Goal: Task Accomplishment & Management: Complete application form

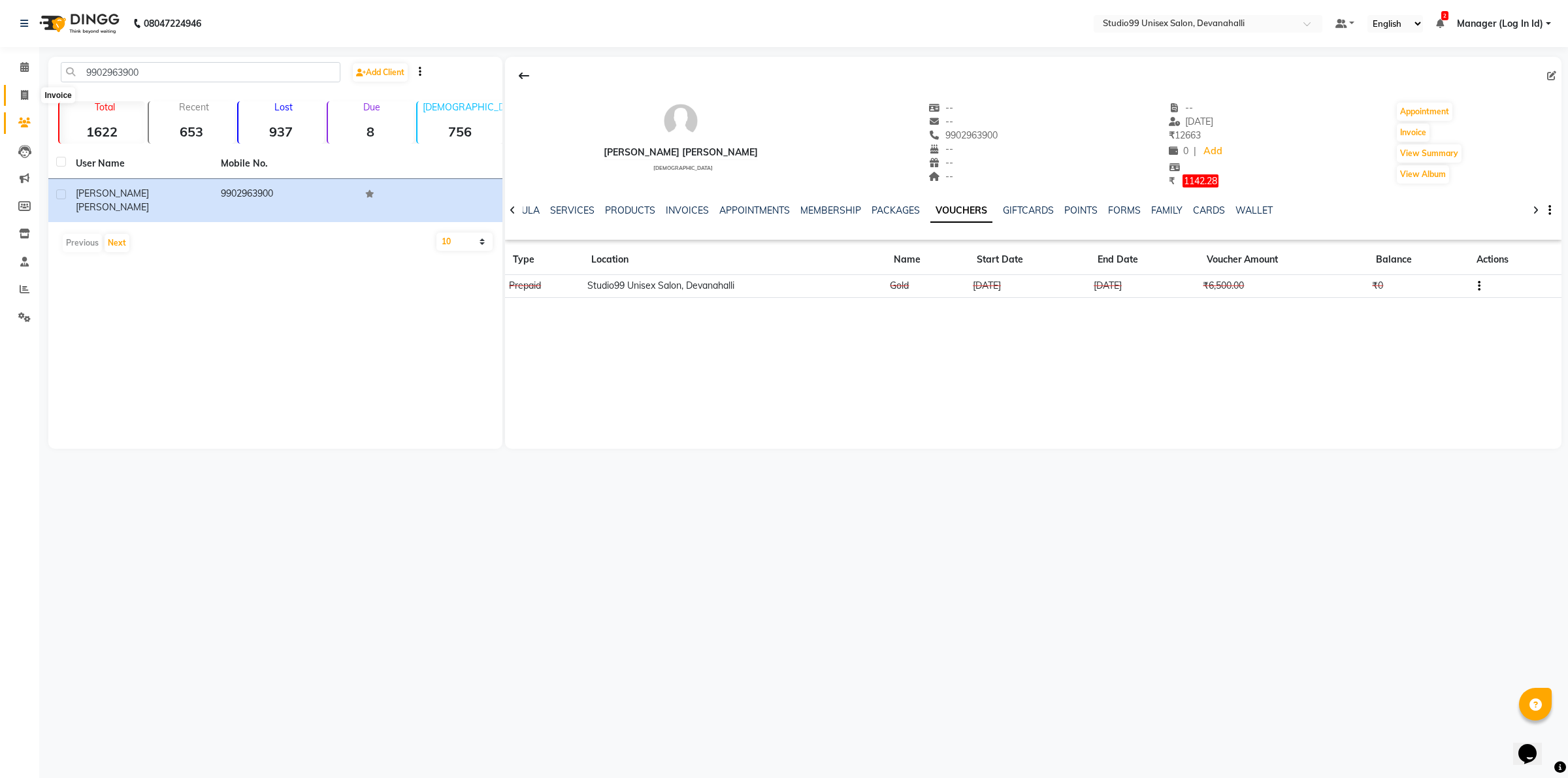
click at [21, 96] on icon at bounding box center [24, 95] width 7 height 10
select select "service"
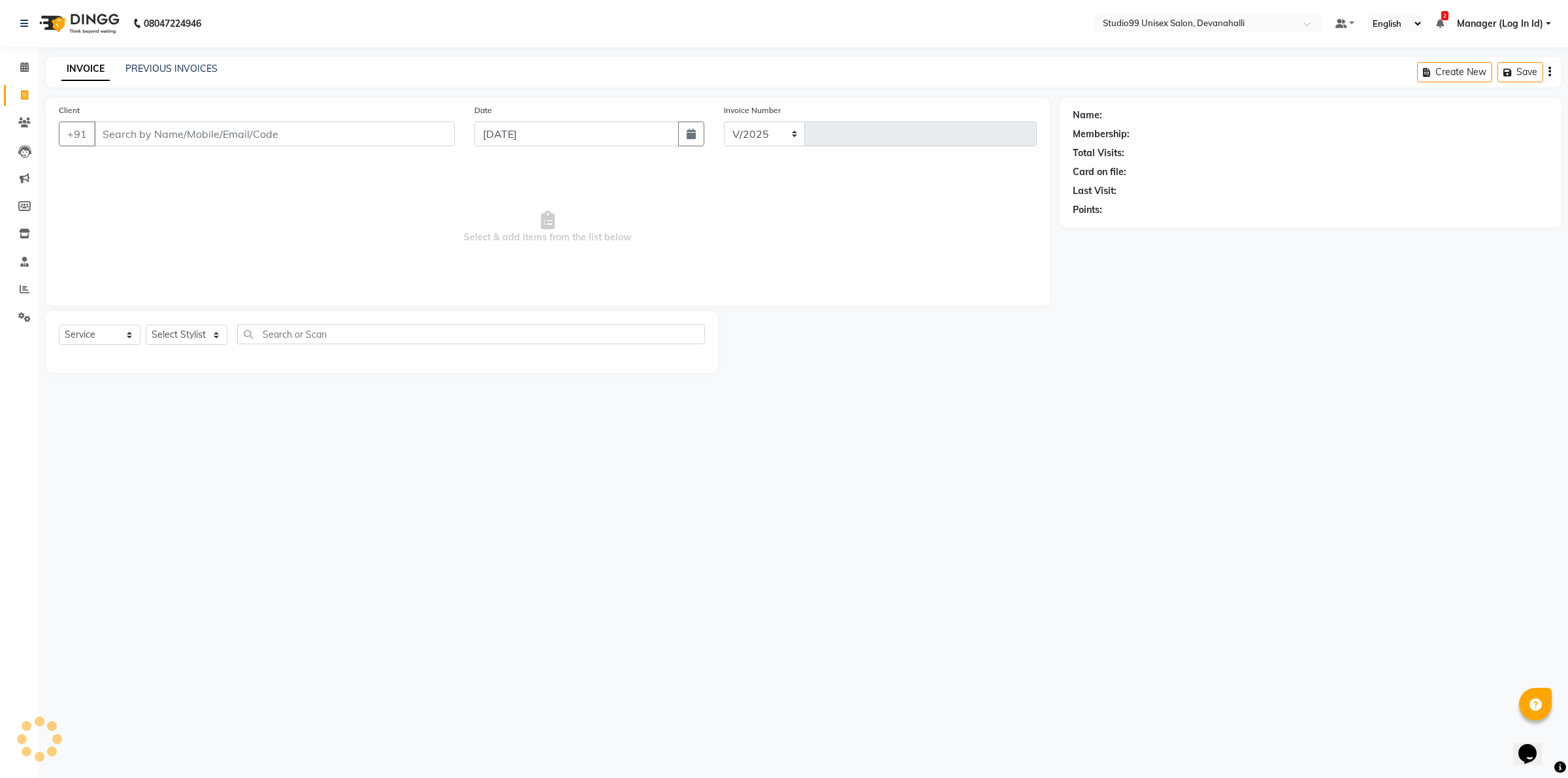
select select "6467"
type input "2016"
click at [223, 139] on input "Client" at bounding box center [274, 133] width 361 height 25
paste input "9158996360"
type input "9158996360"
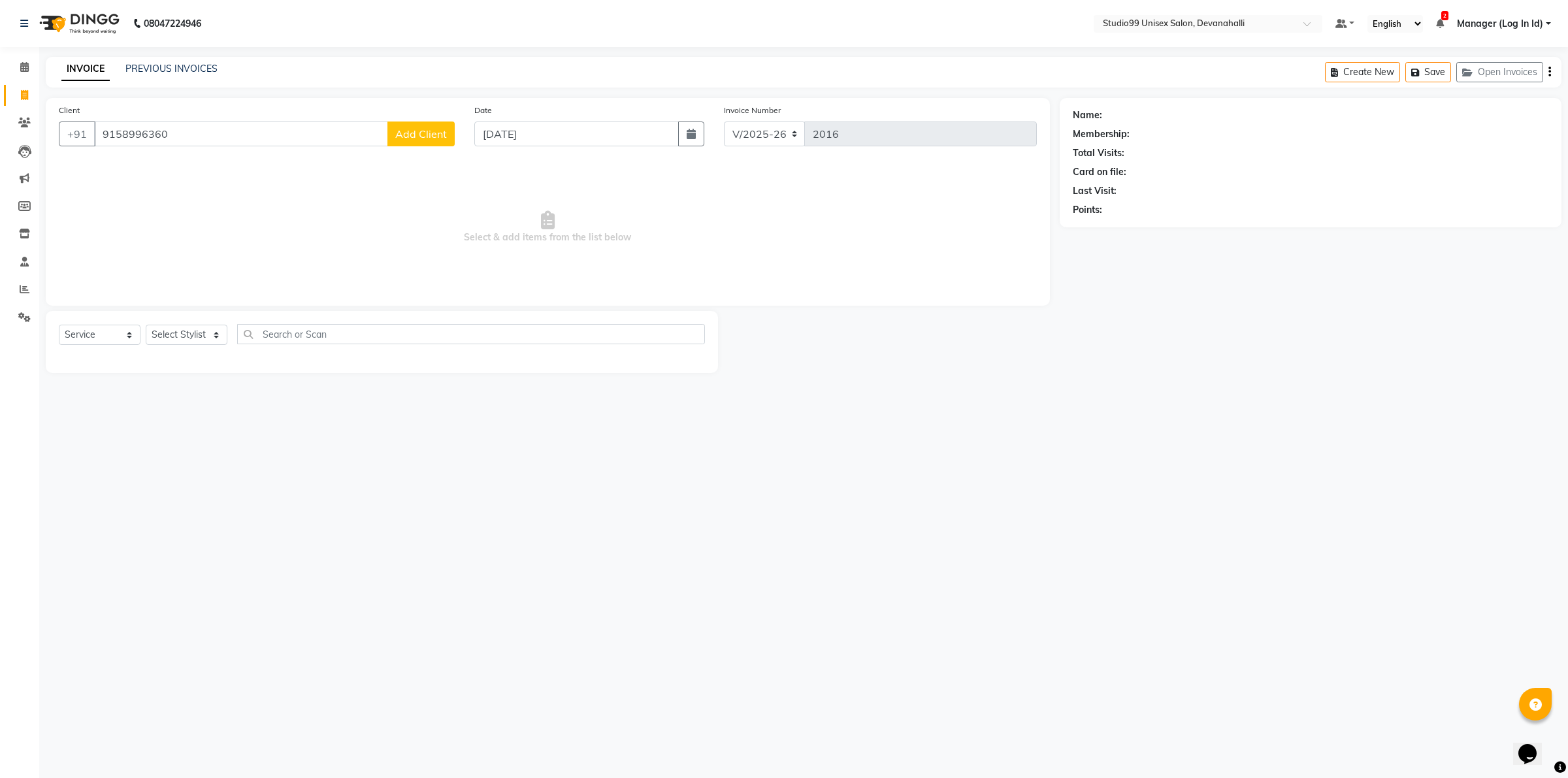
click at [425, 140] on button "Add Client" at bounding box center [421, 133] width 67 height 25
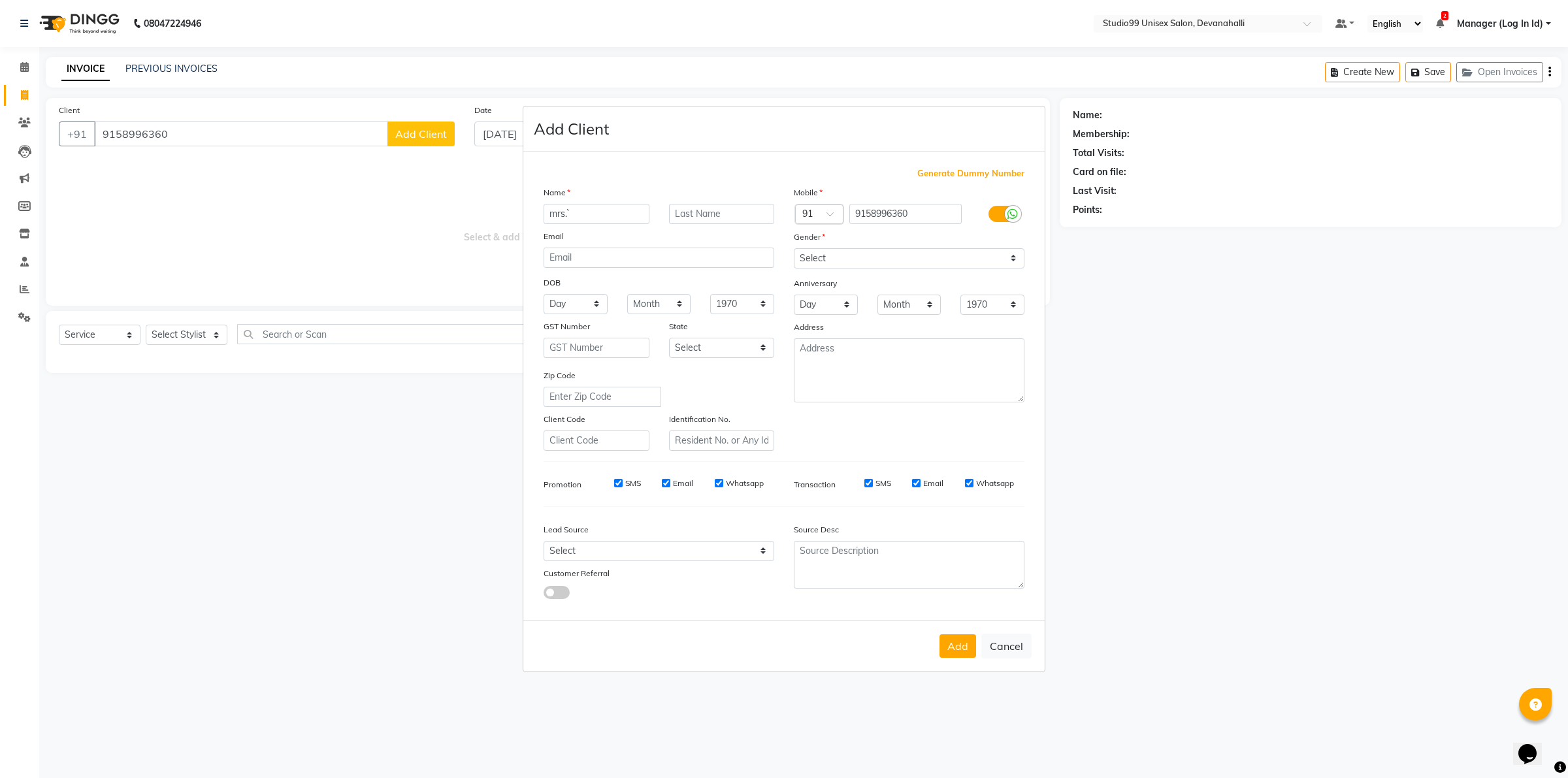
type input "mrs.`"
type input "Sneha"
click at [587, 214] on input "mrs.`" at bounding box center [597, 214] width 105 height 20
type input "m"
type input "Mrs."
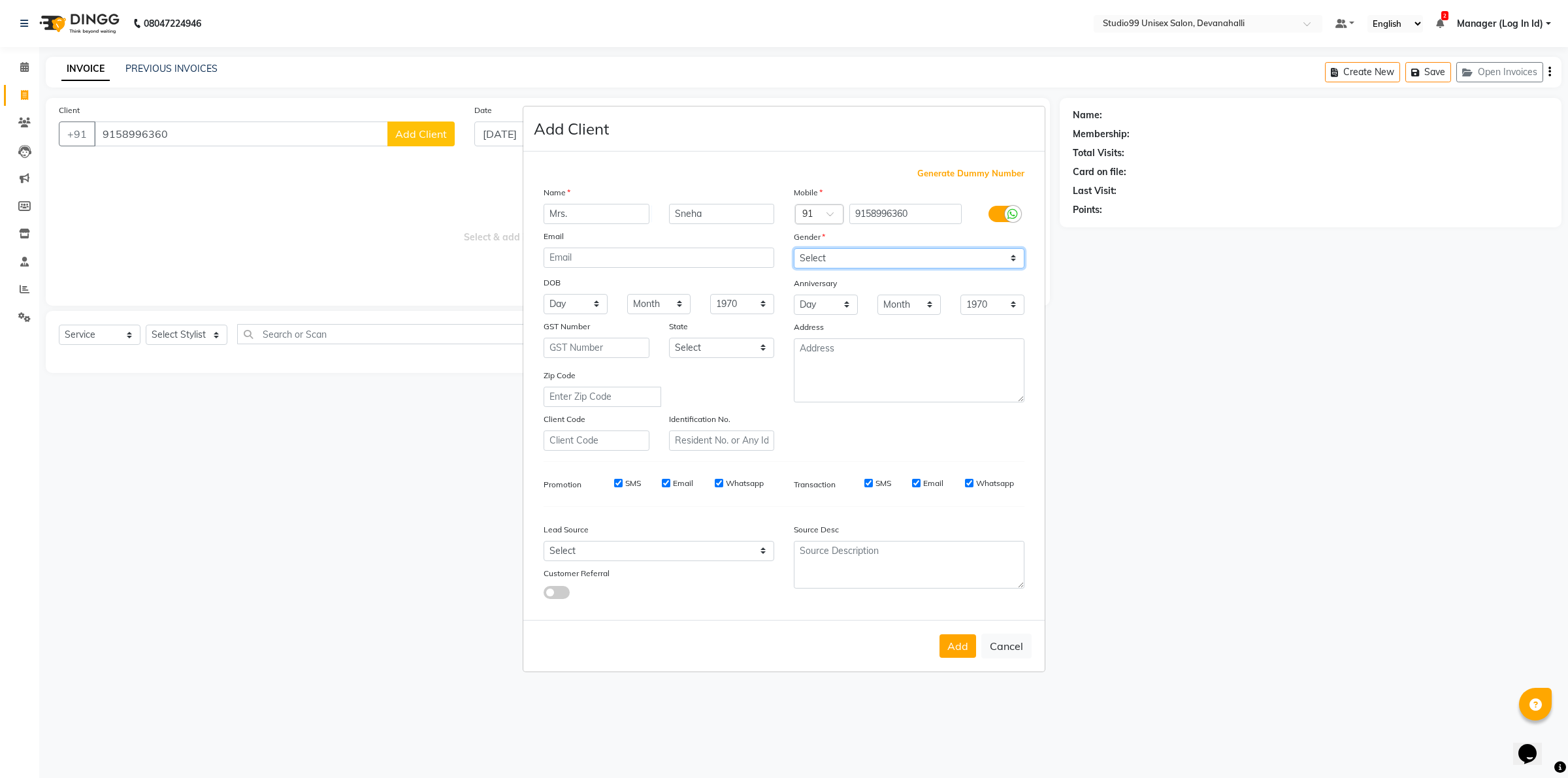
click at [867, 255] on select "Select Male Female Other Prefer Not To Say" at bounding box center [909, 258] width 231 height 20
select select "female"
click at [794, 249] on select "Select Male Female Other Prefer Not To Say" at bounding box center [909, 258] width 231 height 20
click at [954, 634] on button "Add" at bounding box center [957, 645] width 36 height 24
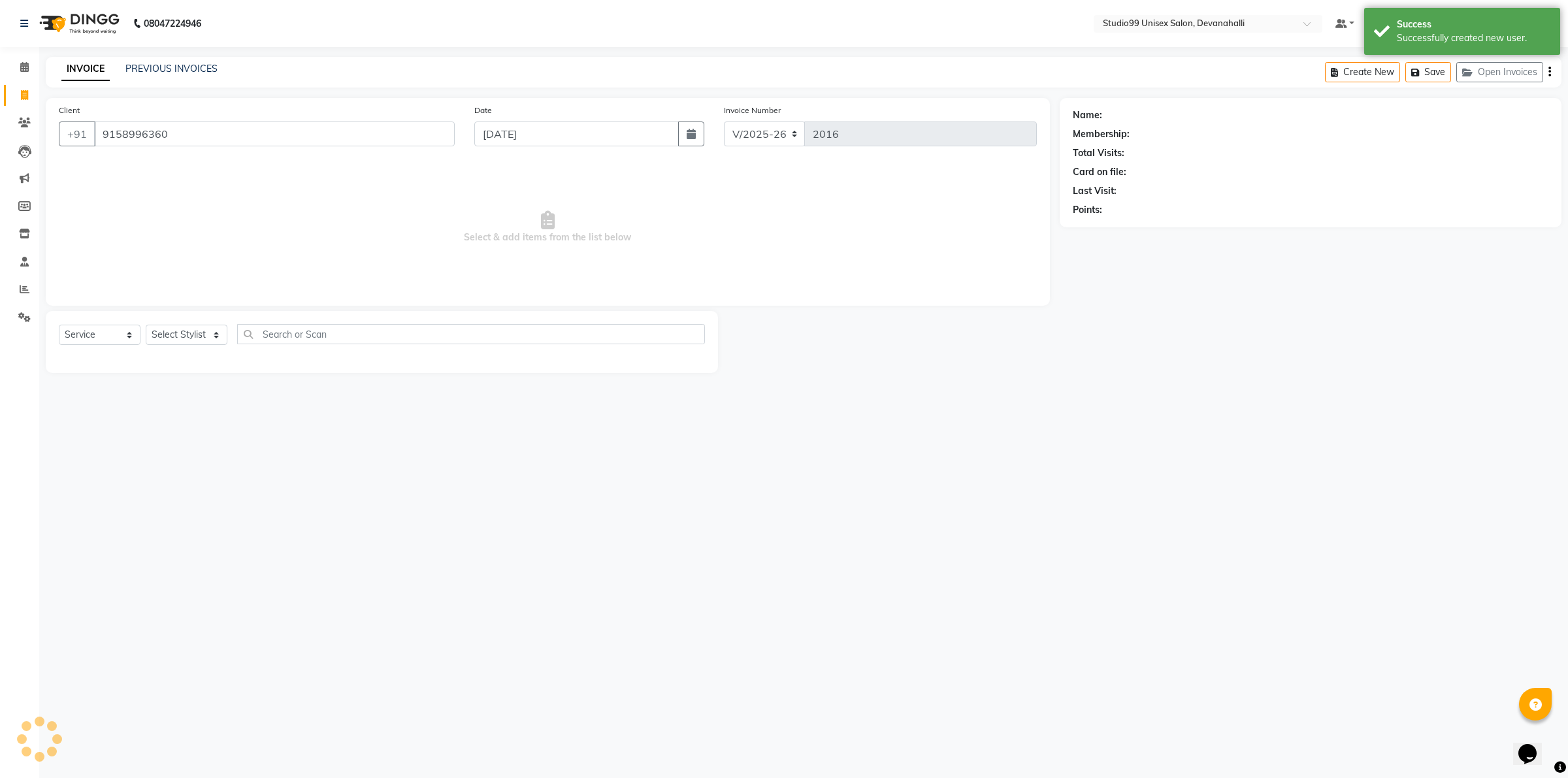
select select "1: Object"
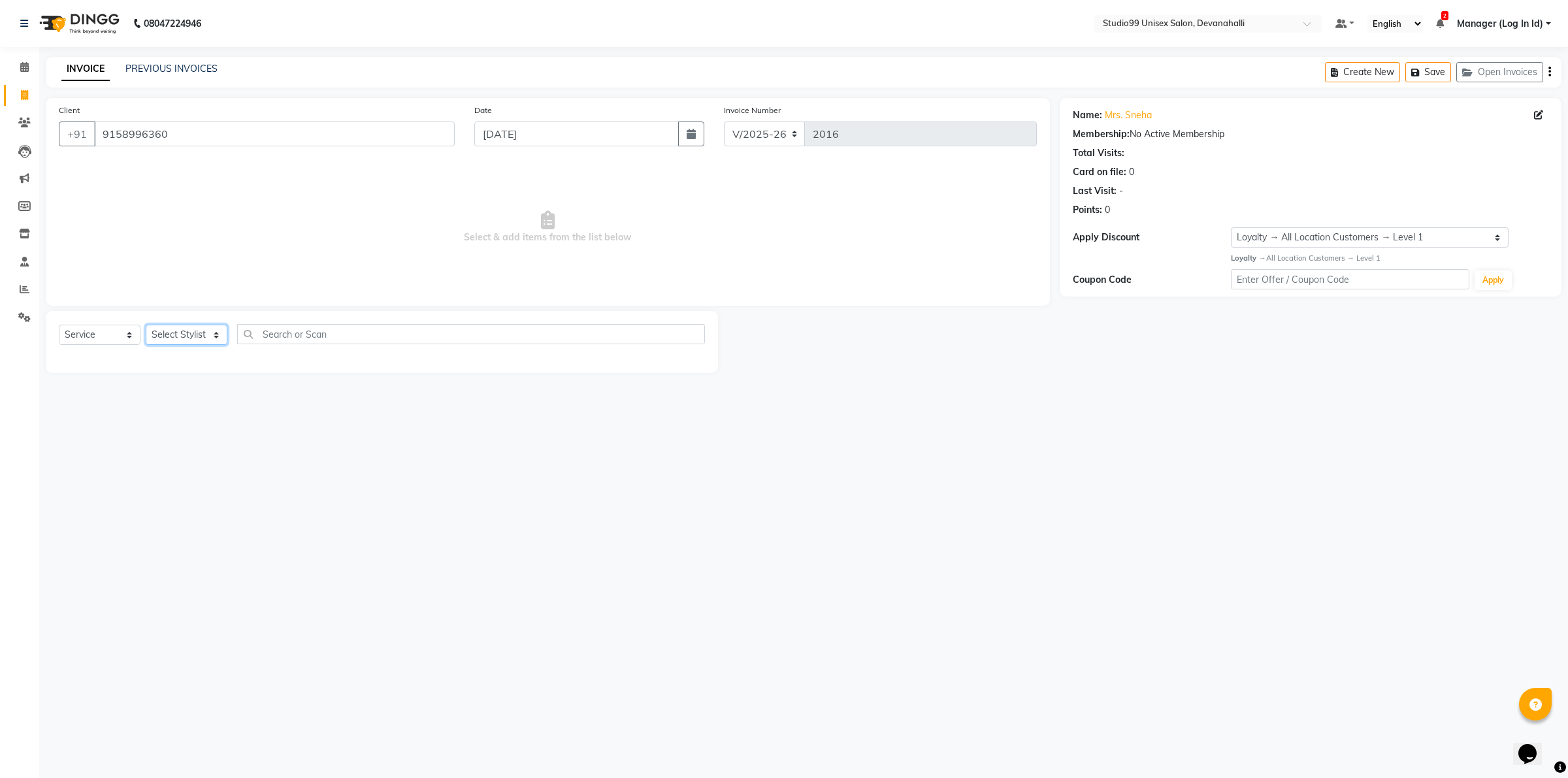
click at [197, 325] on select "Select Stylist AANAYA Manager (Log In Id) Neha NIRITA CHETTRI Nitinn Kumaar ROC…" at bounding box center [186, 335] width 82 height 20
select select "79307"
click at [145, 325] on select "Select Stylist AANAYA Manager (Log In Id) Neha NIRITA CHETTRI Nitinn Kumaar ROC…" at bounding box center [186, 335] width 82 height 20
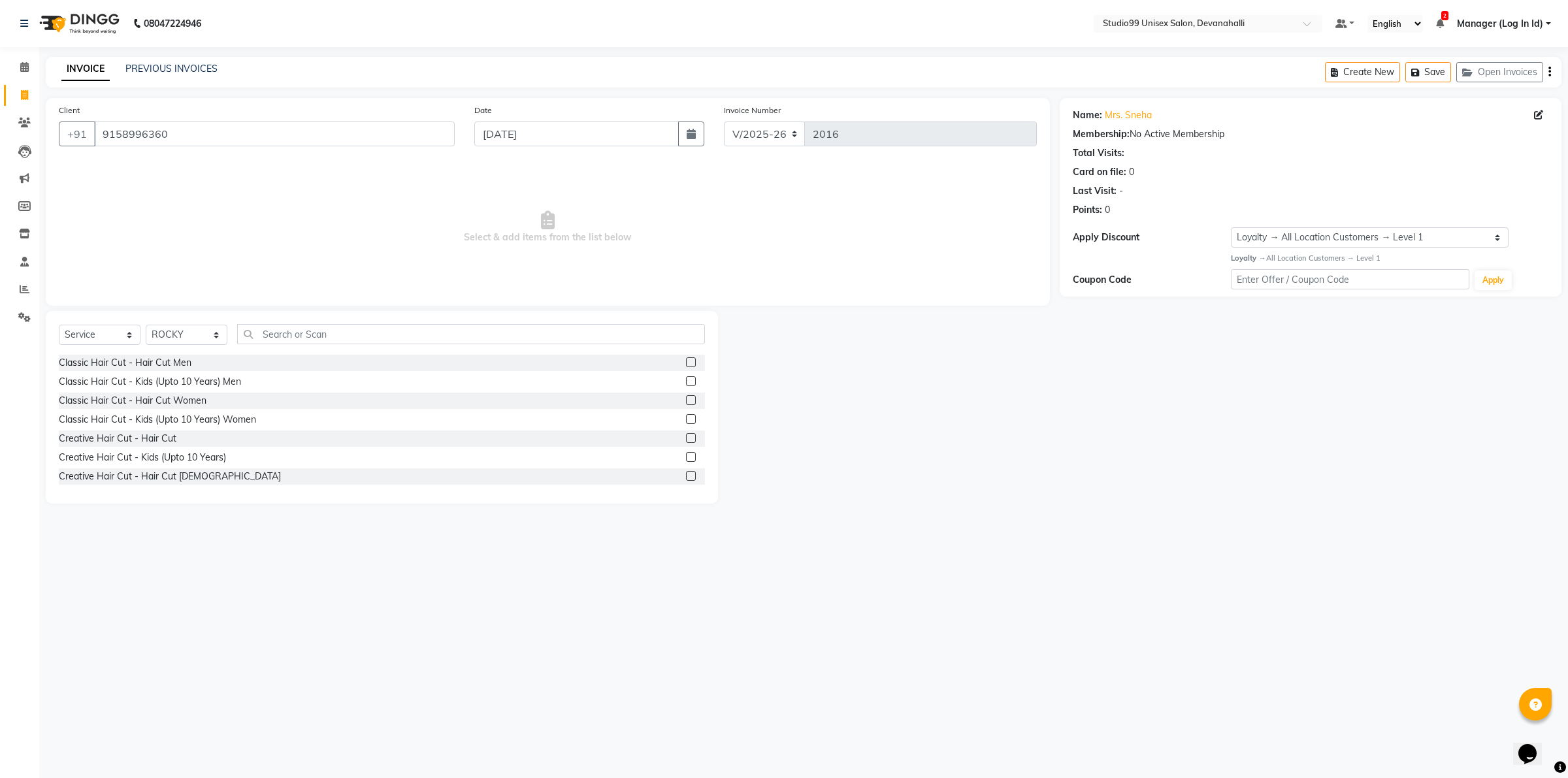
click at [686, 472] on label at bounding box center [691, 476] width 10 height 10
click at [686, 472] on input "checkbox" at bounding box center [690, 477] width 9 height 9
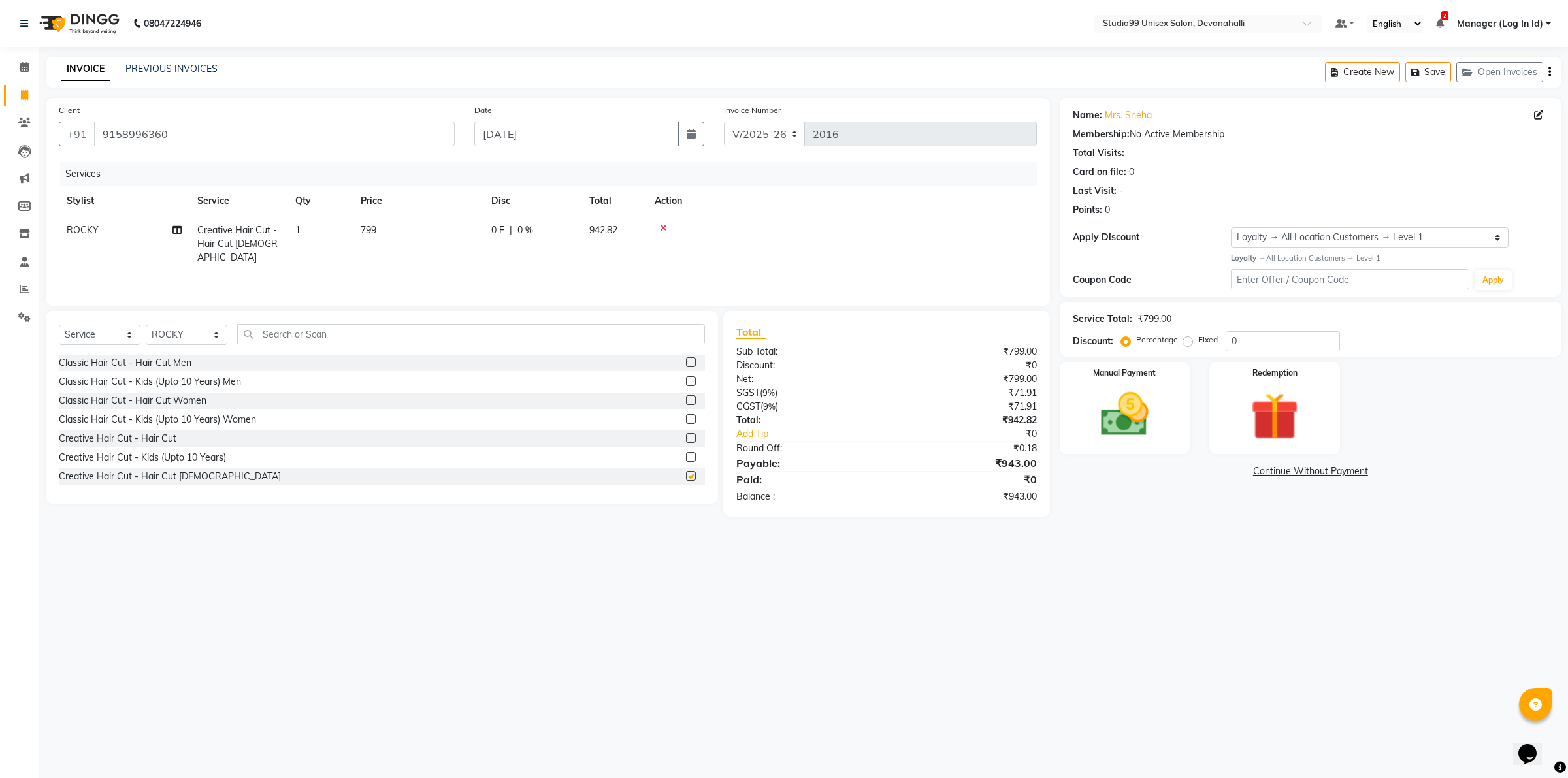
checkbox input "false"
click at [1123, 417] on img at bounding box center [1125, 414] width 81 height 58
click at [1229, 470] on span "UPI" at bounding box center [1230, 472] width 20 height 15
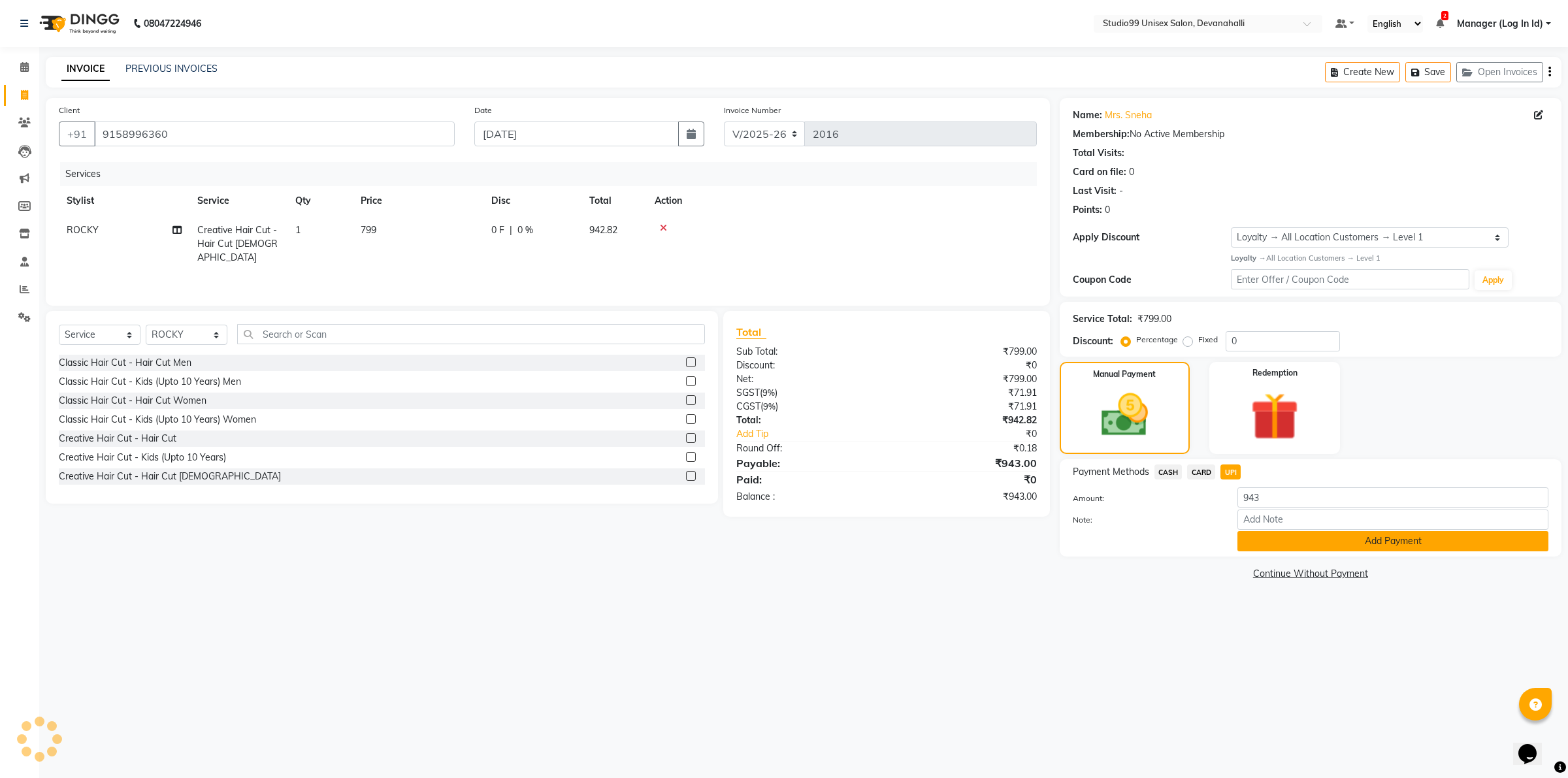
click at [1252, 536] on button "Add Payment" at bounding box center [1393, 541] width 311 height 20
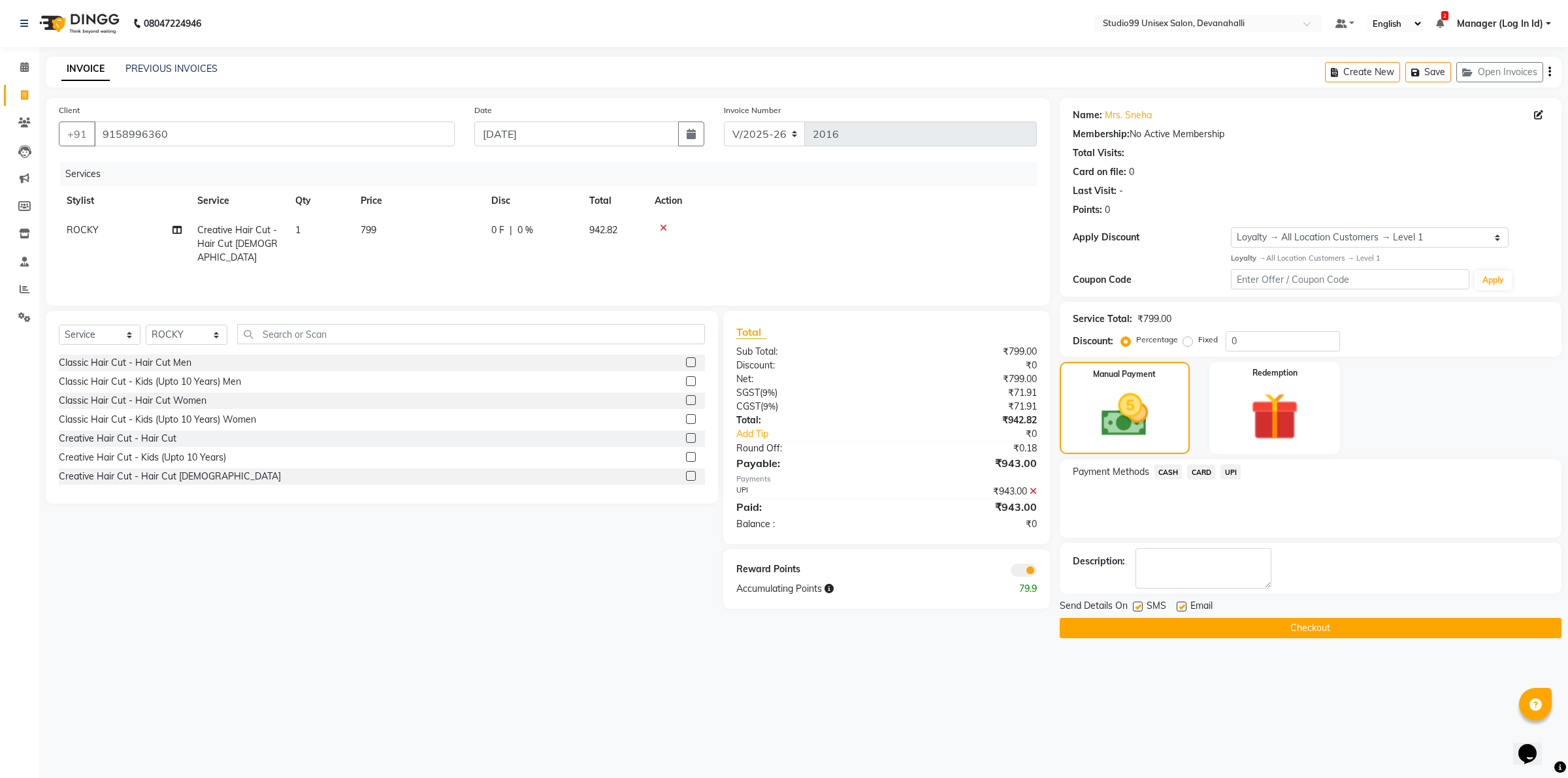
click at [1129, 623] on button "Checkout" at bounding box center [1311, 628] width 502 height 20
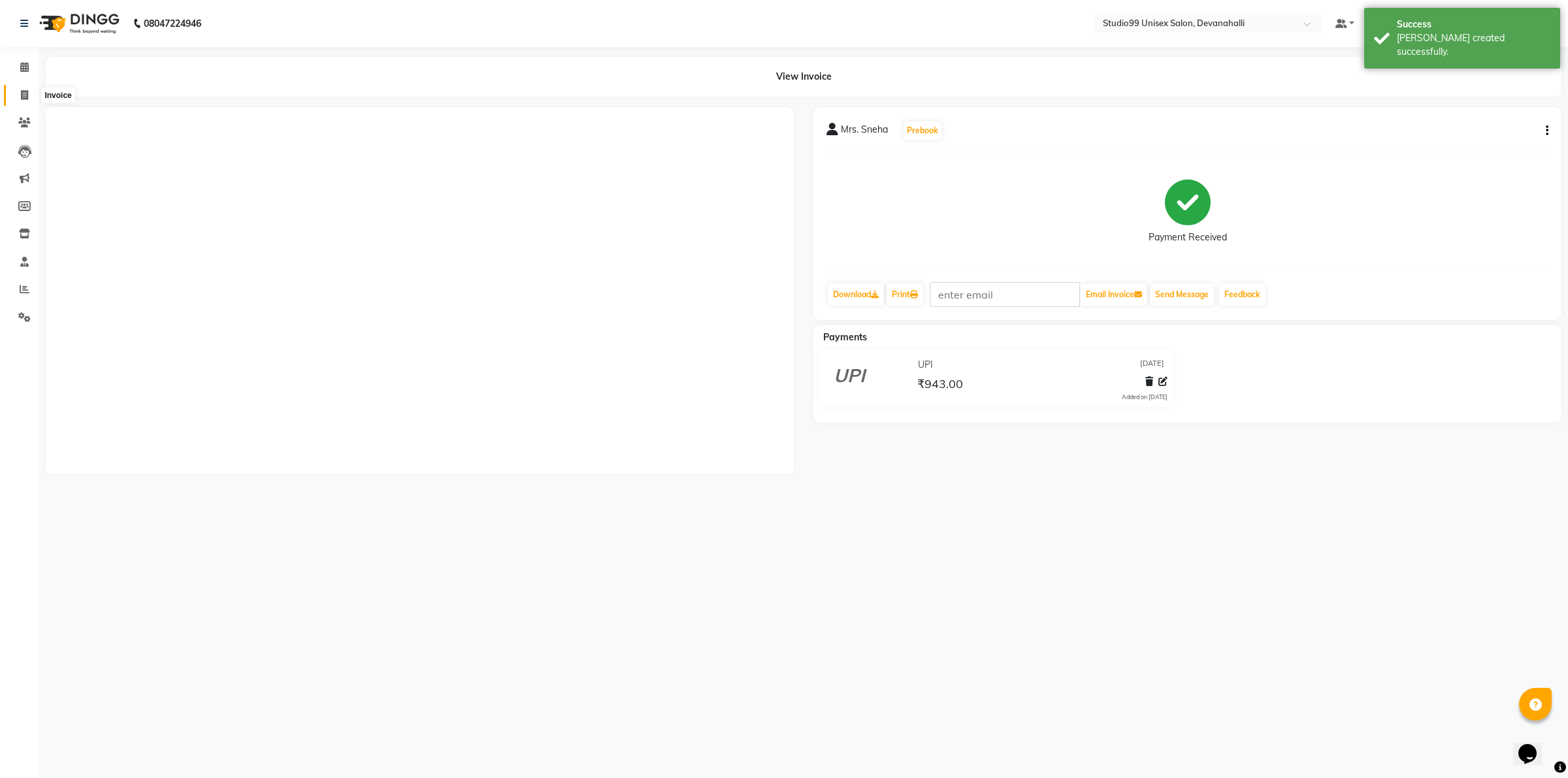
click at [26, 96] on icon at bounding box center [24, 95] width 7 height 10
select select "service"
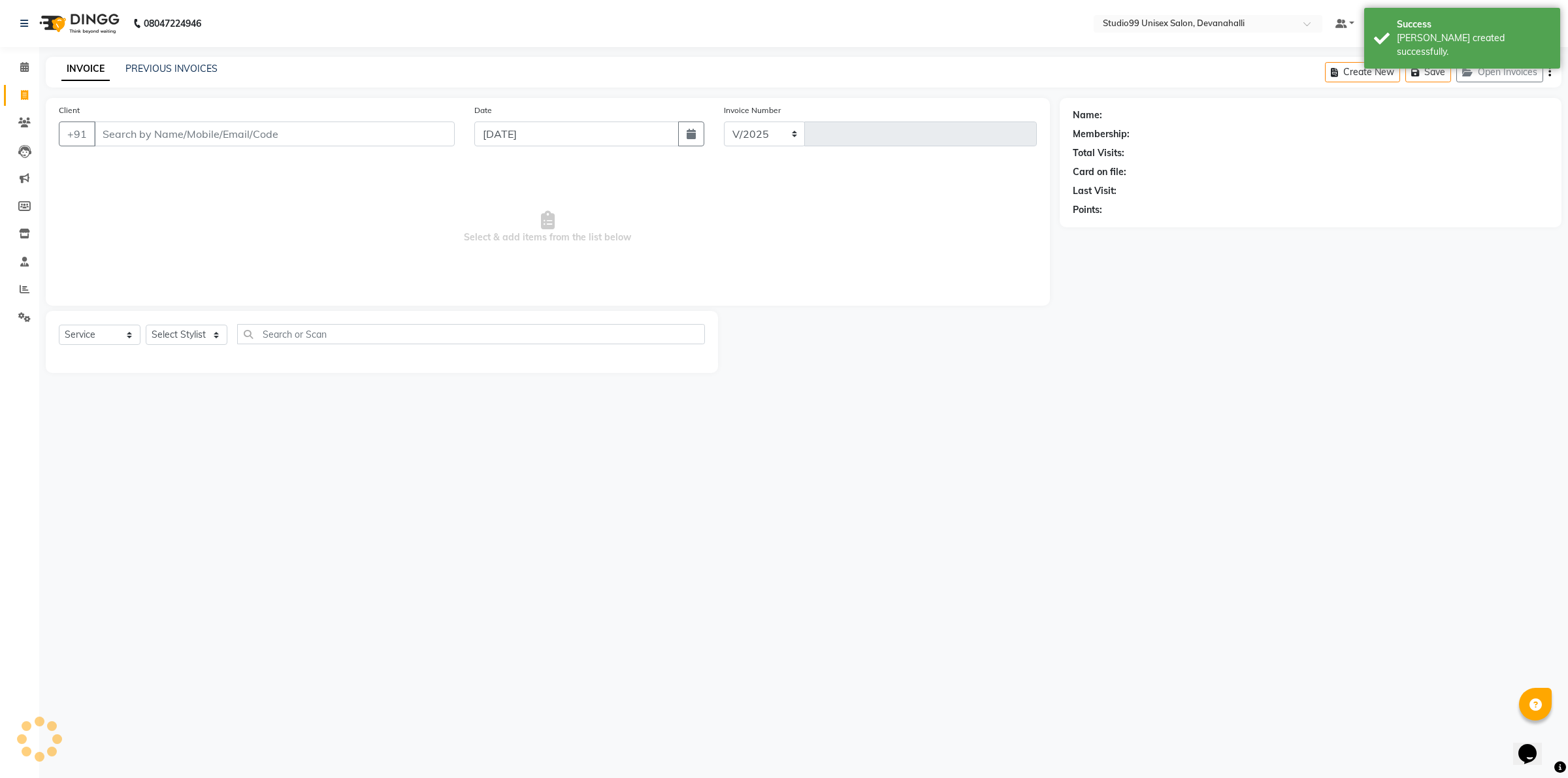
select select "6467"
type input "2017"
click at [220, 133] on input "Client" at bounding box center [274, 133] width 361 height 25
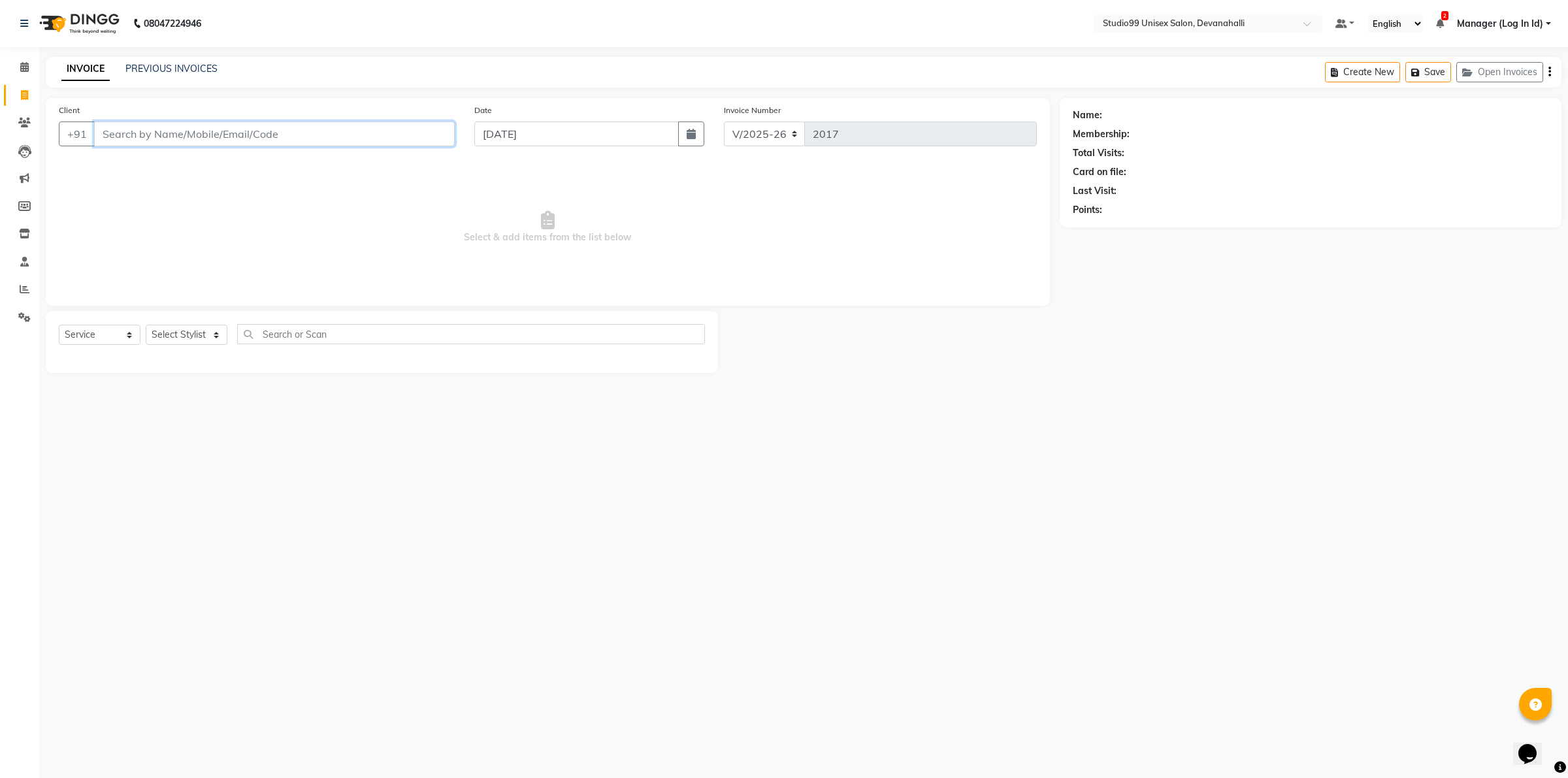
click at [170, 132] on input "Client" at bounding box center [274, 133] width 361 height 25
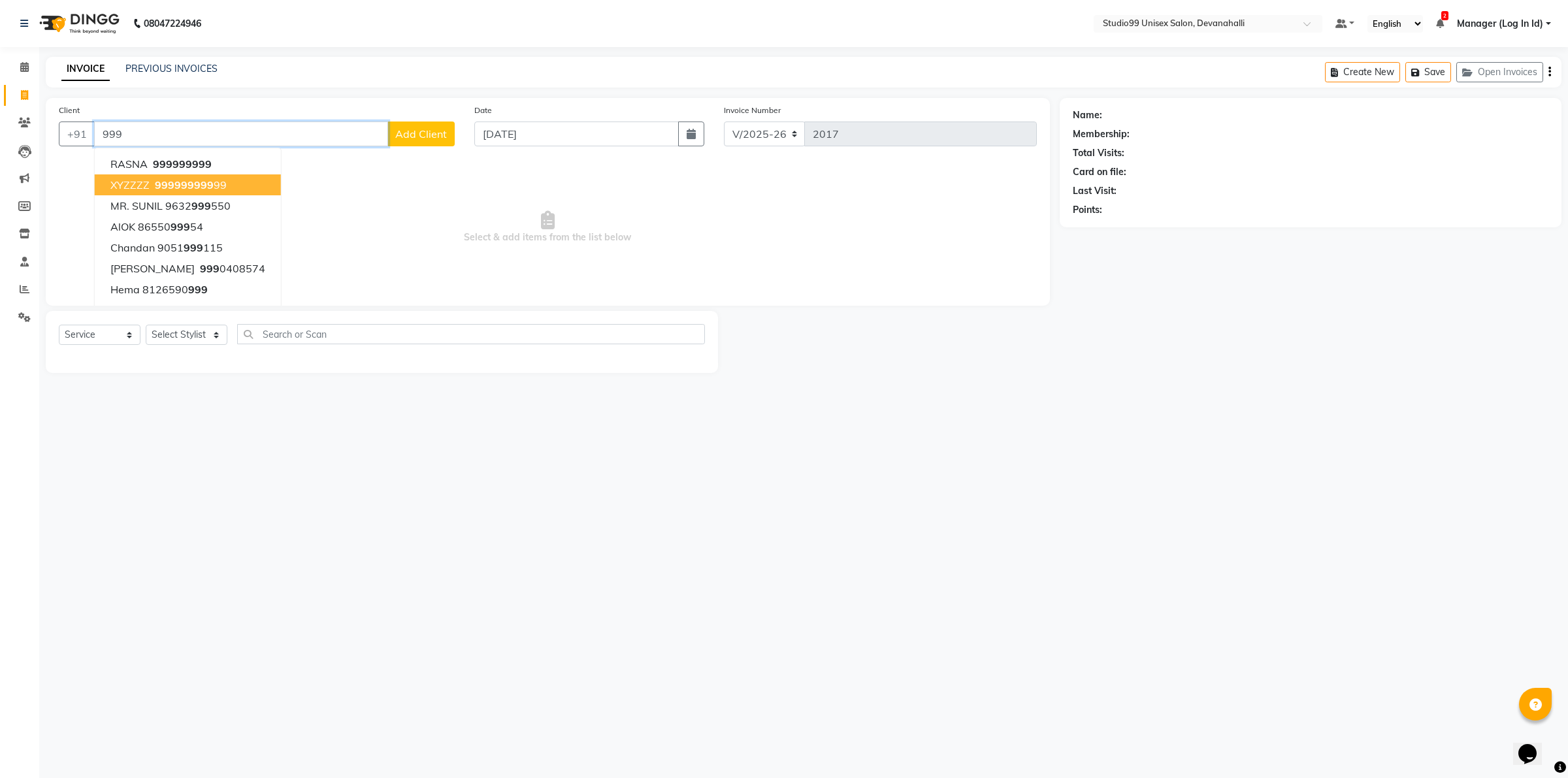
click at [217, 178] on ngb-highlight "999 999 999 99" at bounding box center [190, 185] width 74 height 13
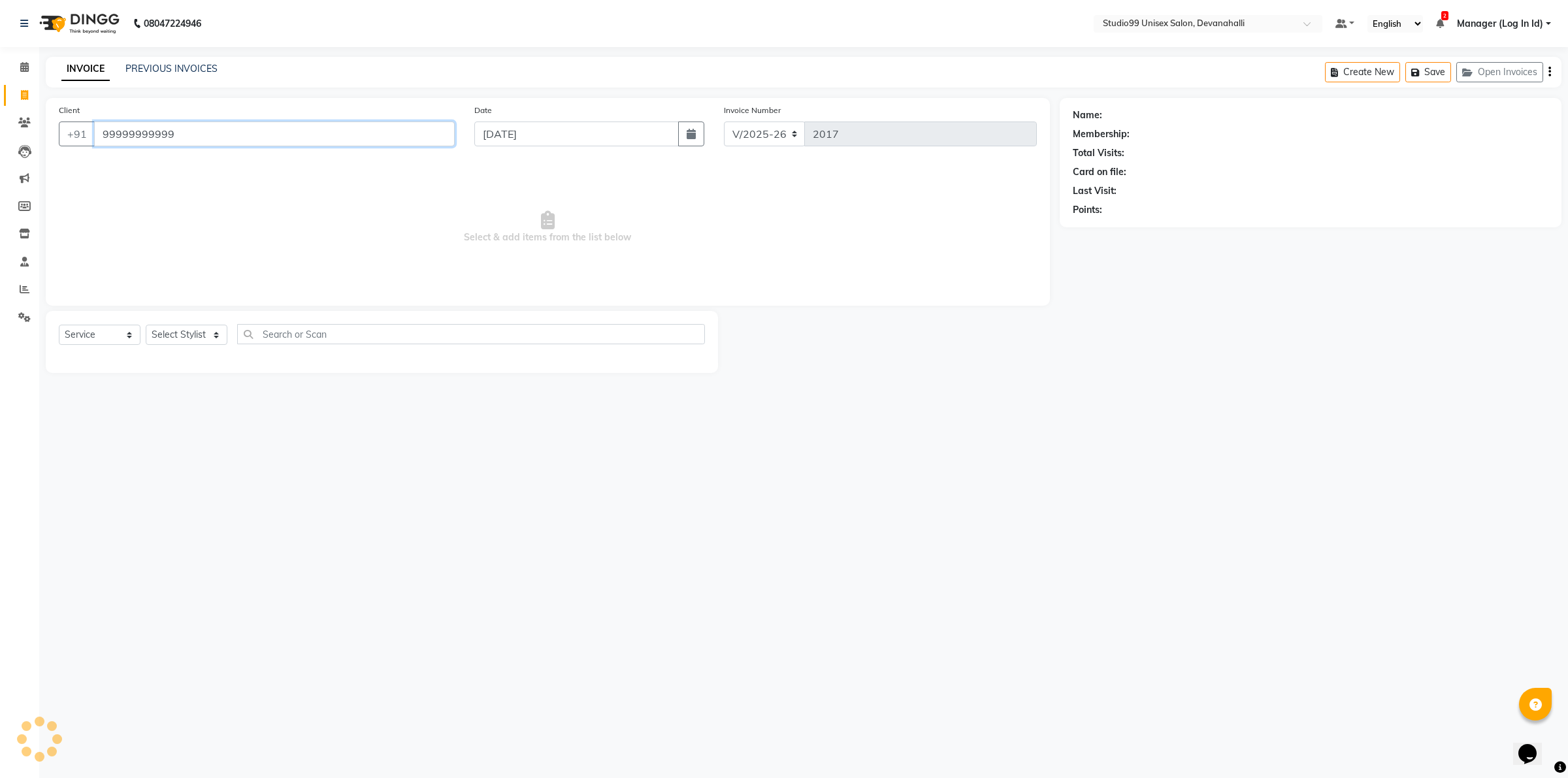
type input "99999999999"
select select "1: Object"
click at [188, 338] on select "Select Stylist AANAYA Manager (Log In Id) Neha NIRITA CHETTRI Nitinn Kumaar ROC…" at bounding box center [186, 335] width 82 height 20
select select "61481"
click at [145, 325] on select "Select Stylist AANAYA Manager (Log In Id) Neha NIRITA CHETTRI Nitinn Kumaar ROC…" at bounding box center [186, 335] width 82 height 20
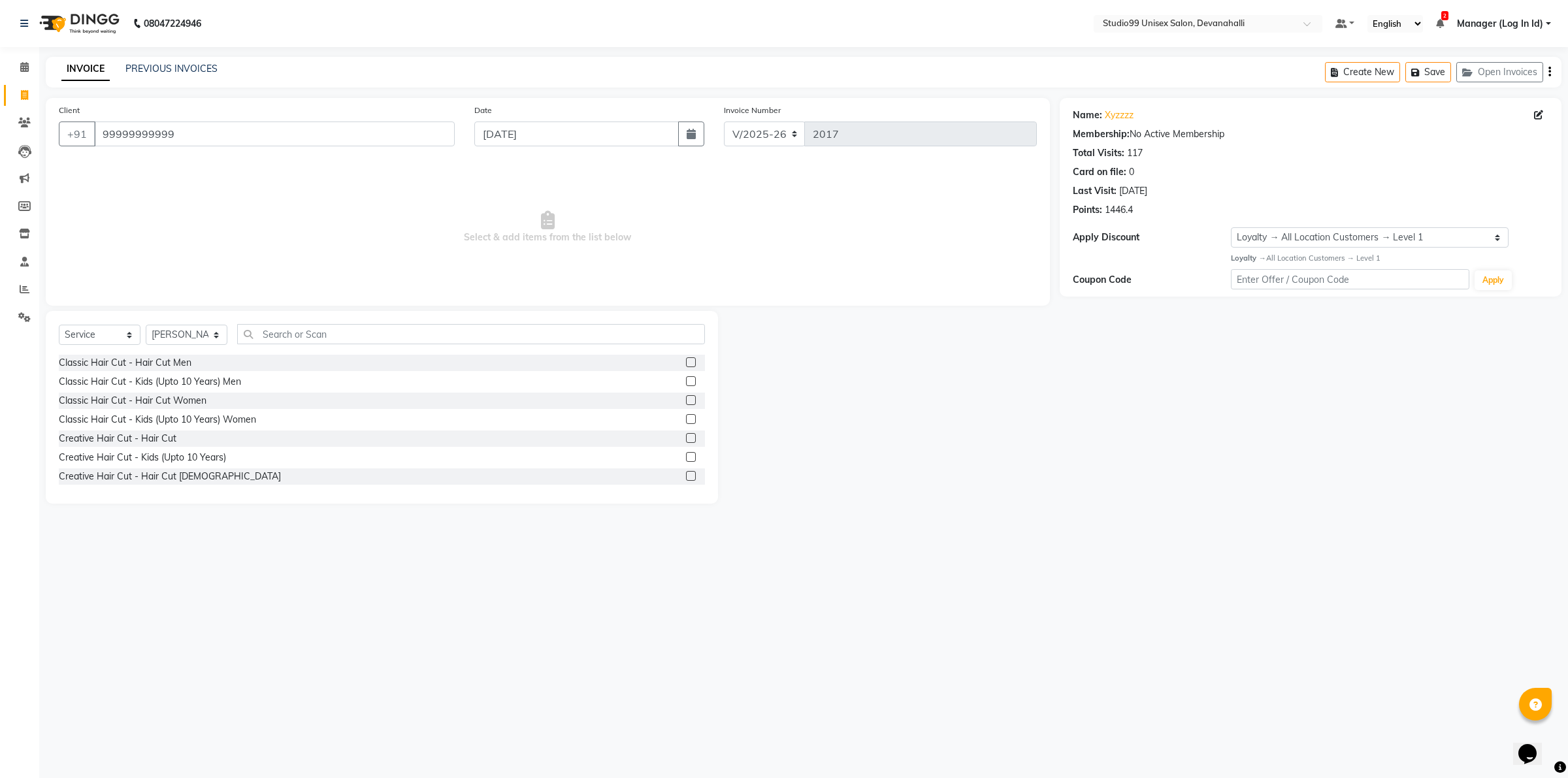
click at [686, 357] on label at bounding box center [691, 362] width 10 height 10
click at [686, 358] on input "checkbox" at bounding box center [690, 363] width 9 height 9
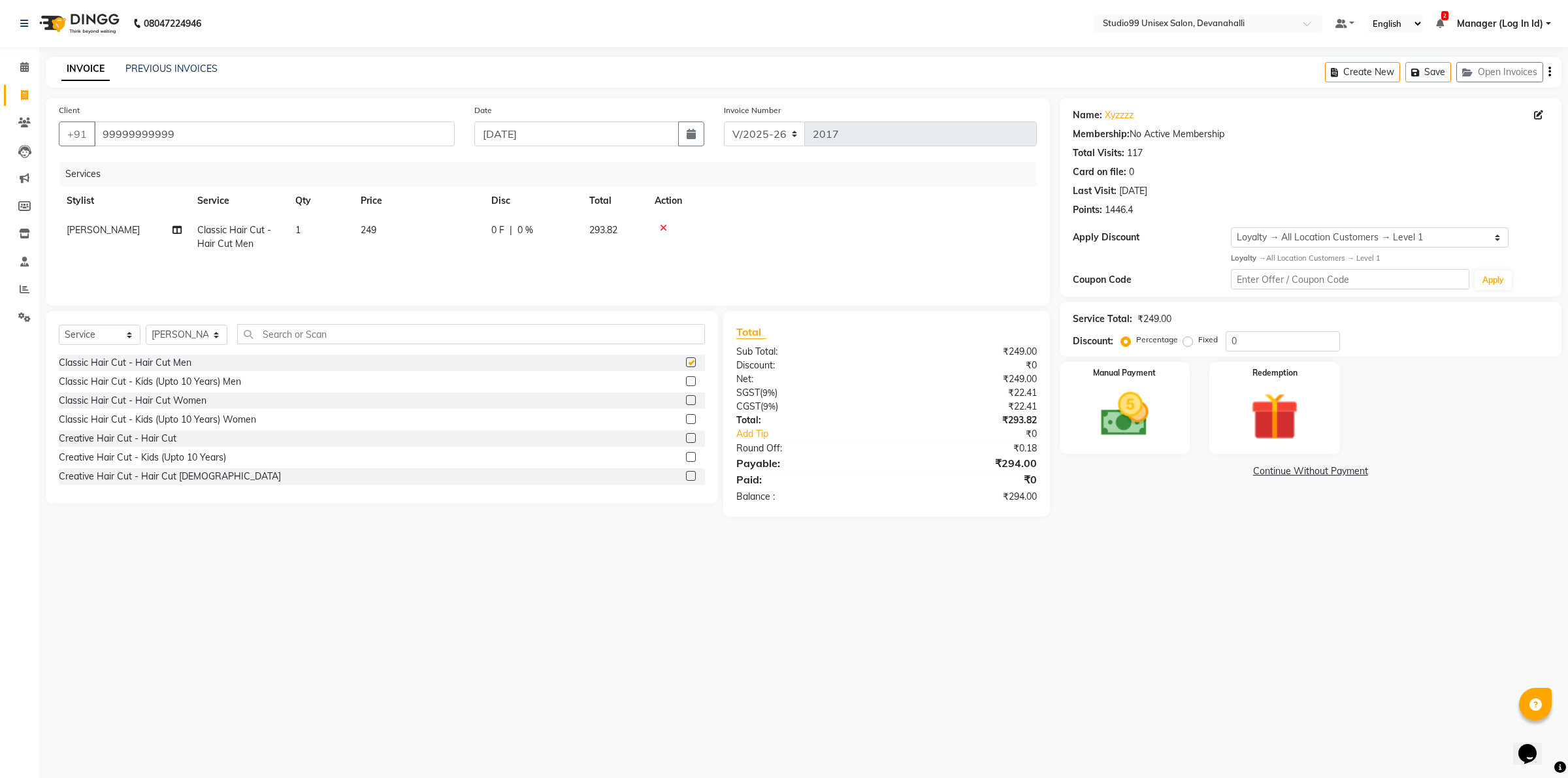
checkbox input "false"
click at [1143, 422] on img at bounding box center [1125, 414] width 81 height 58
click at [1227, 471] on span "UPI" at bounding box center [1230, 472] width 20 height 15
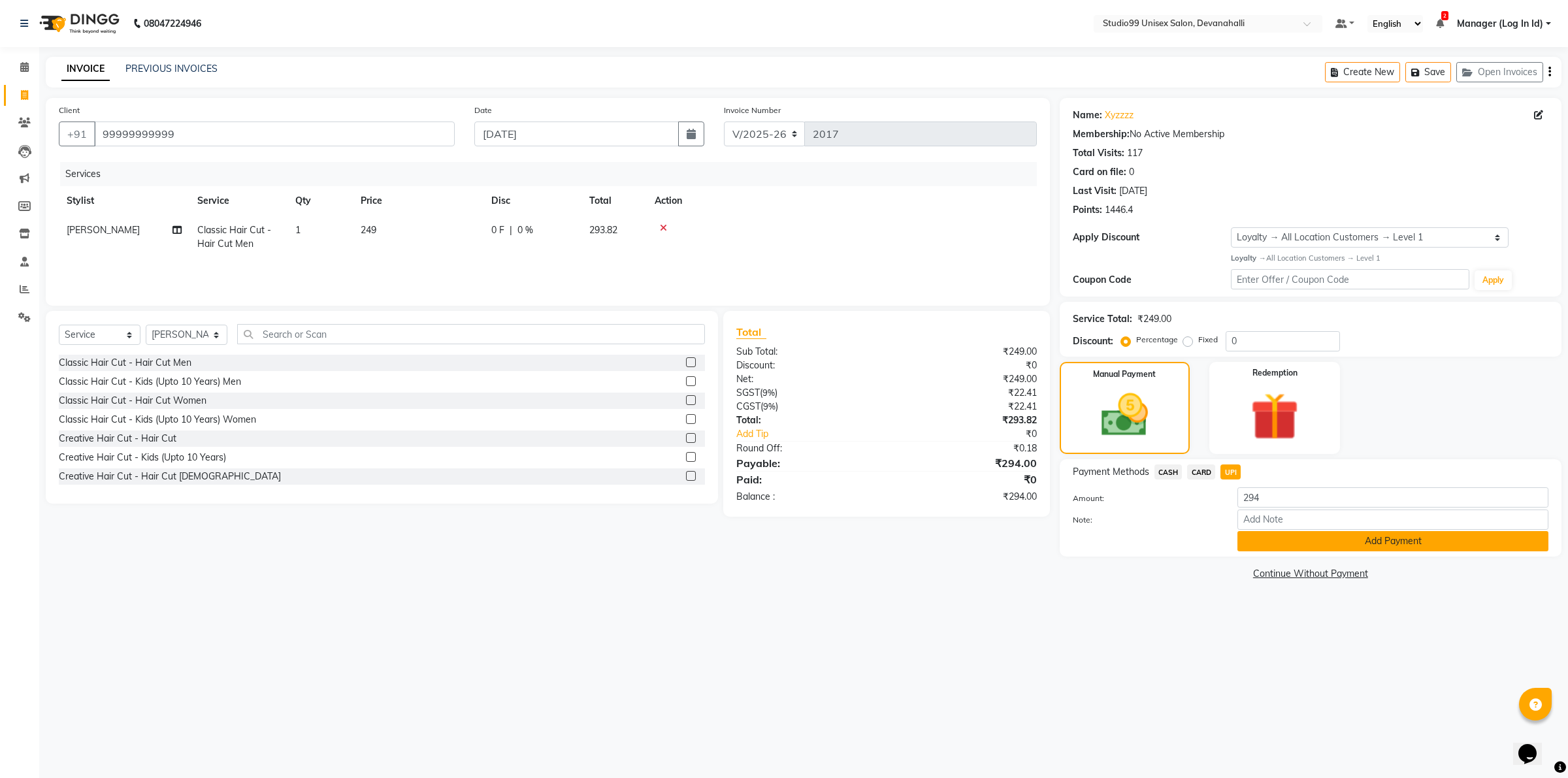
click at [1242, 546] on button "Add Payment" at bounding box center [1393, 541] width 311 height 20
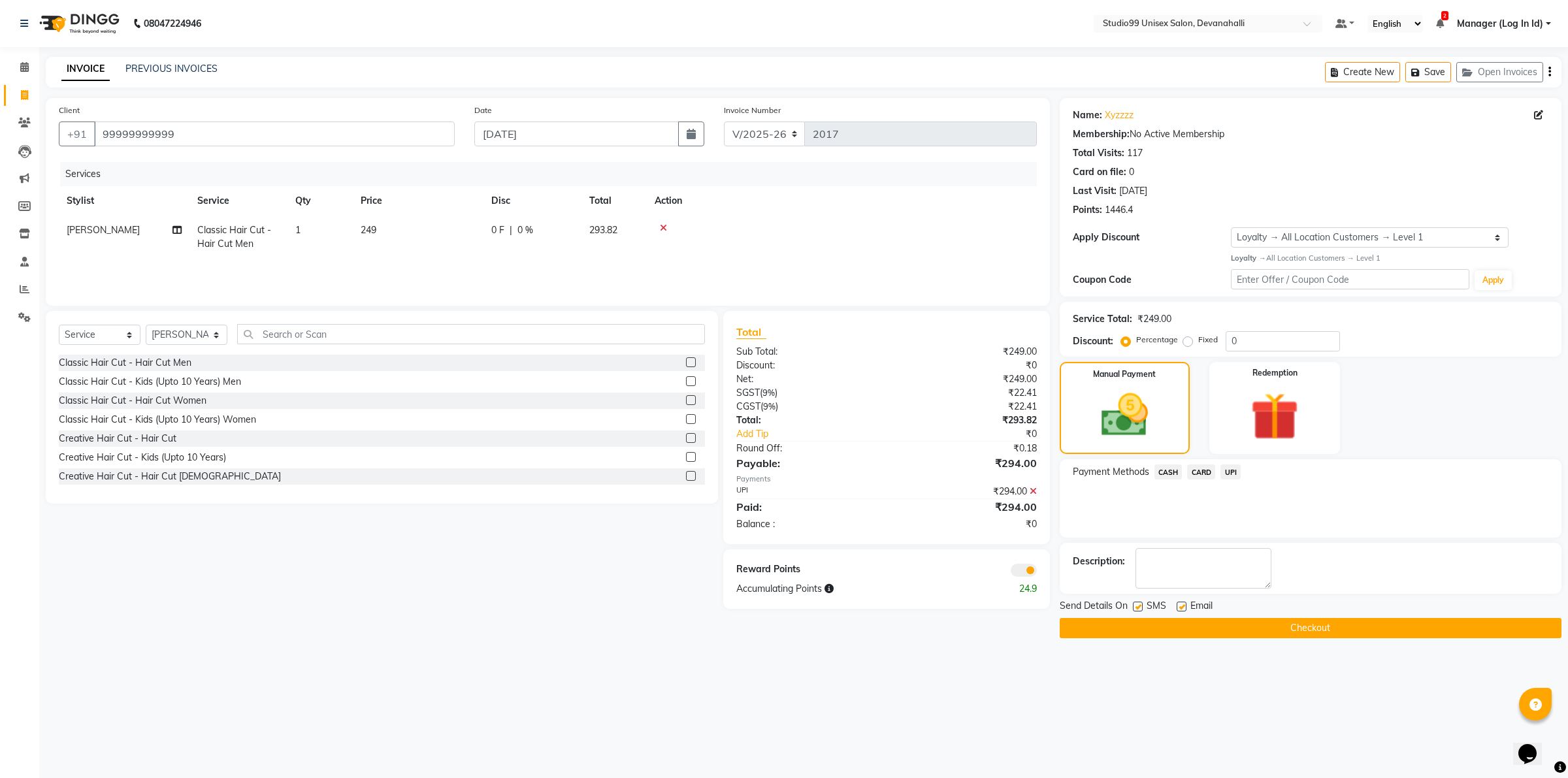
click at [1209, 626] on button "Checkout" at bounding box center [1311, 628] width 502 height 20
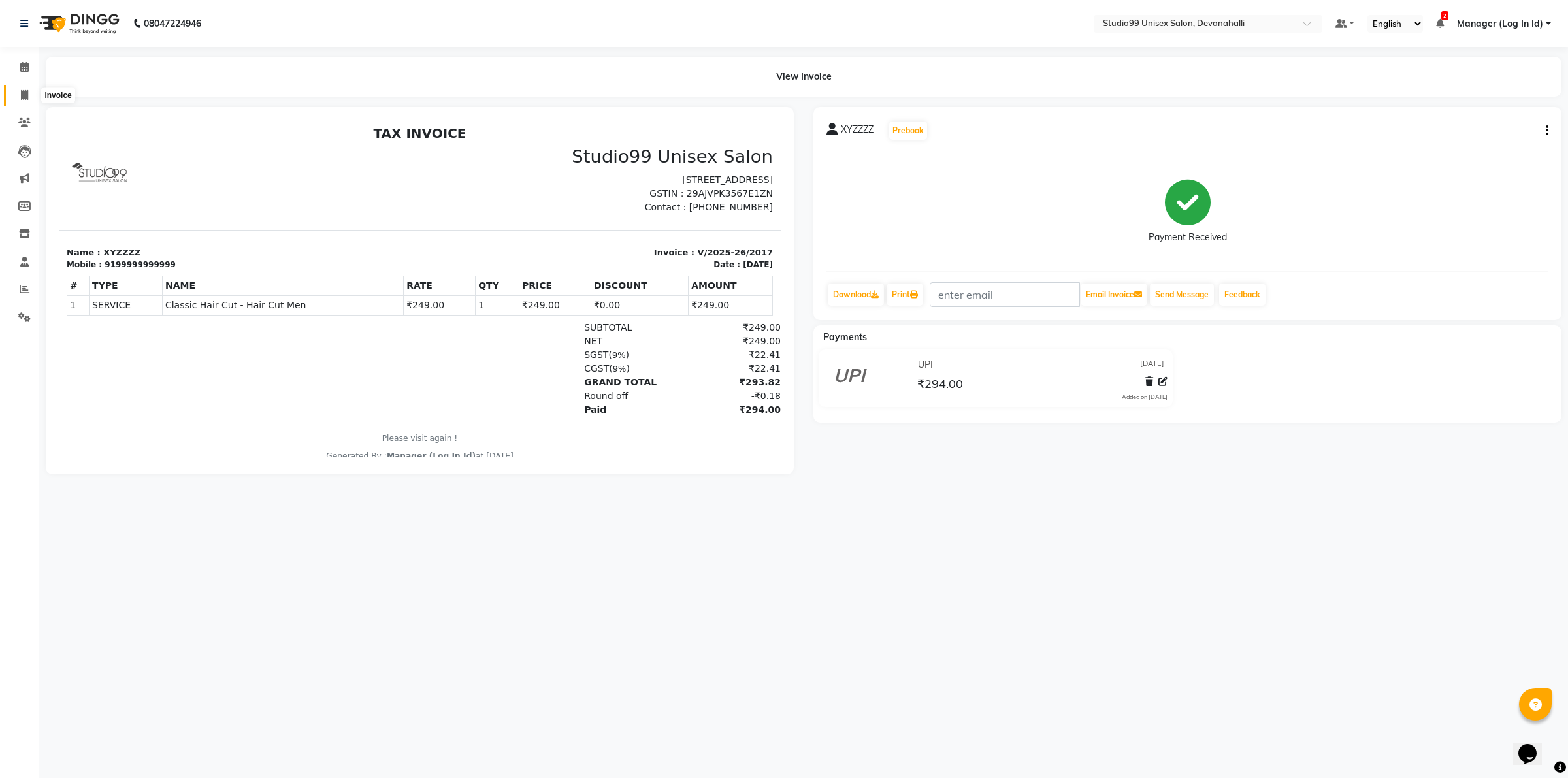
click at [21, 93] on icon at bounding box center [24, 95] width 7 height 10
select select "service"
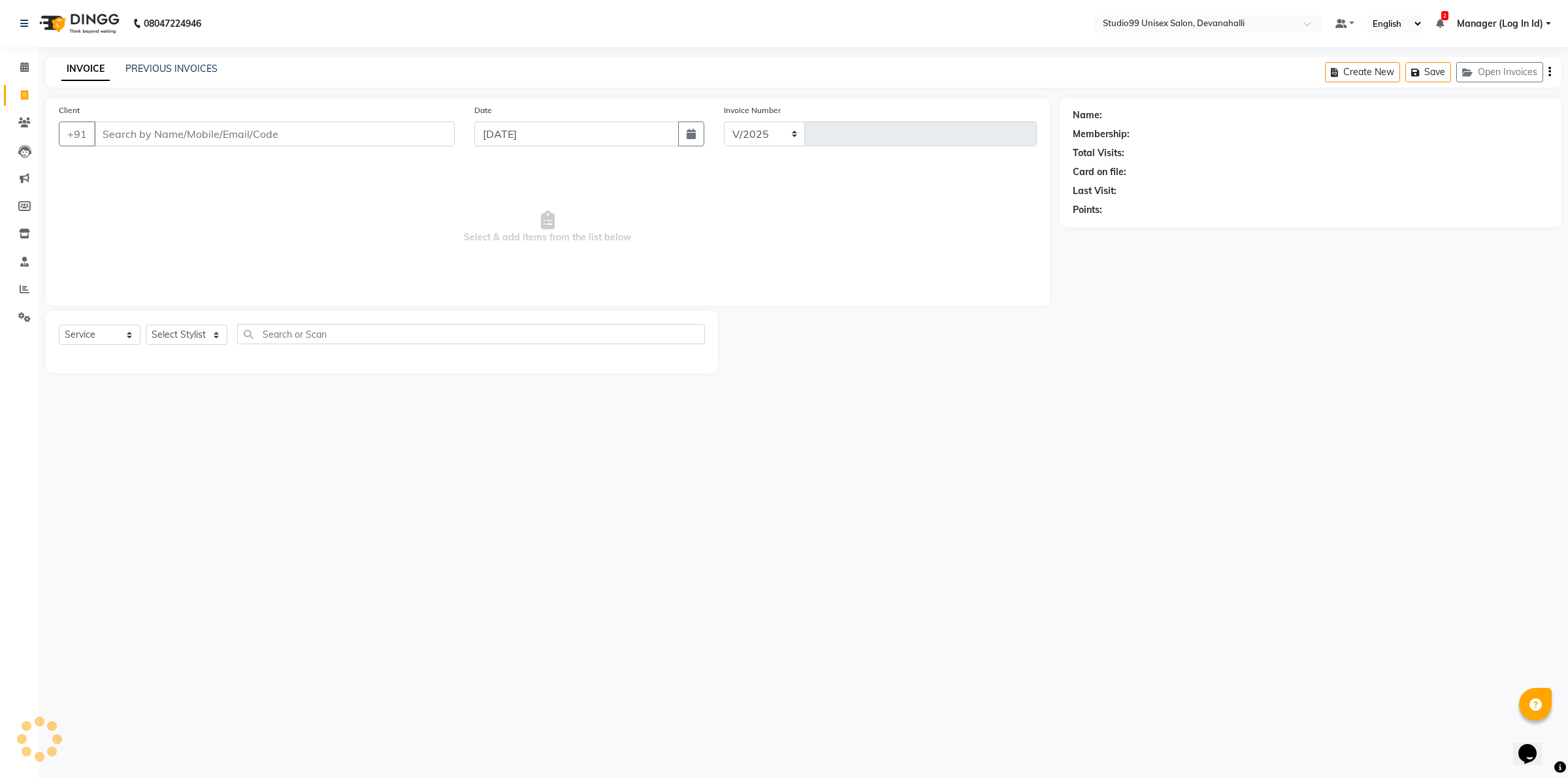
select select "6467"
type input "2018"
click at [215, 69] on link "PREVIOUS INVOICES" at bounding box center [171, 68] width 92 height 11
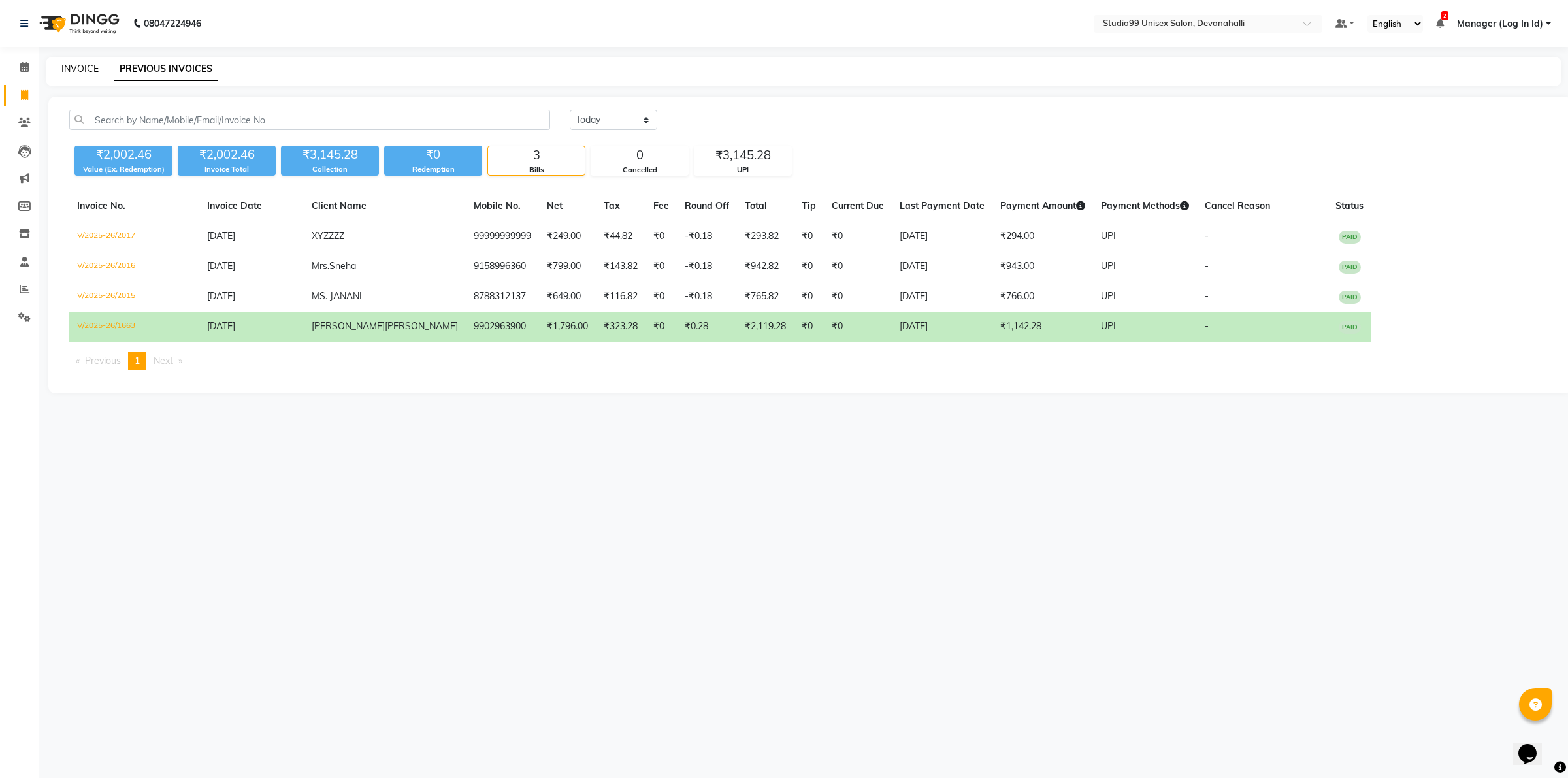
click at [82, 67] on link "INVOICE" at bounding box center [80, 68] width 37 height 11
select select "service"
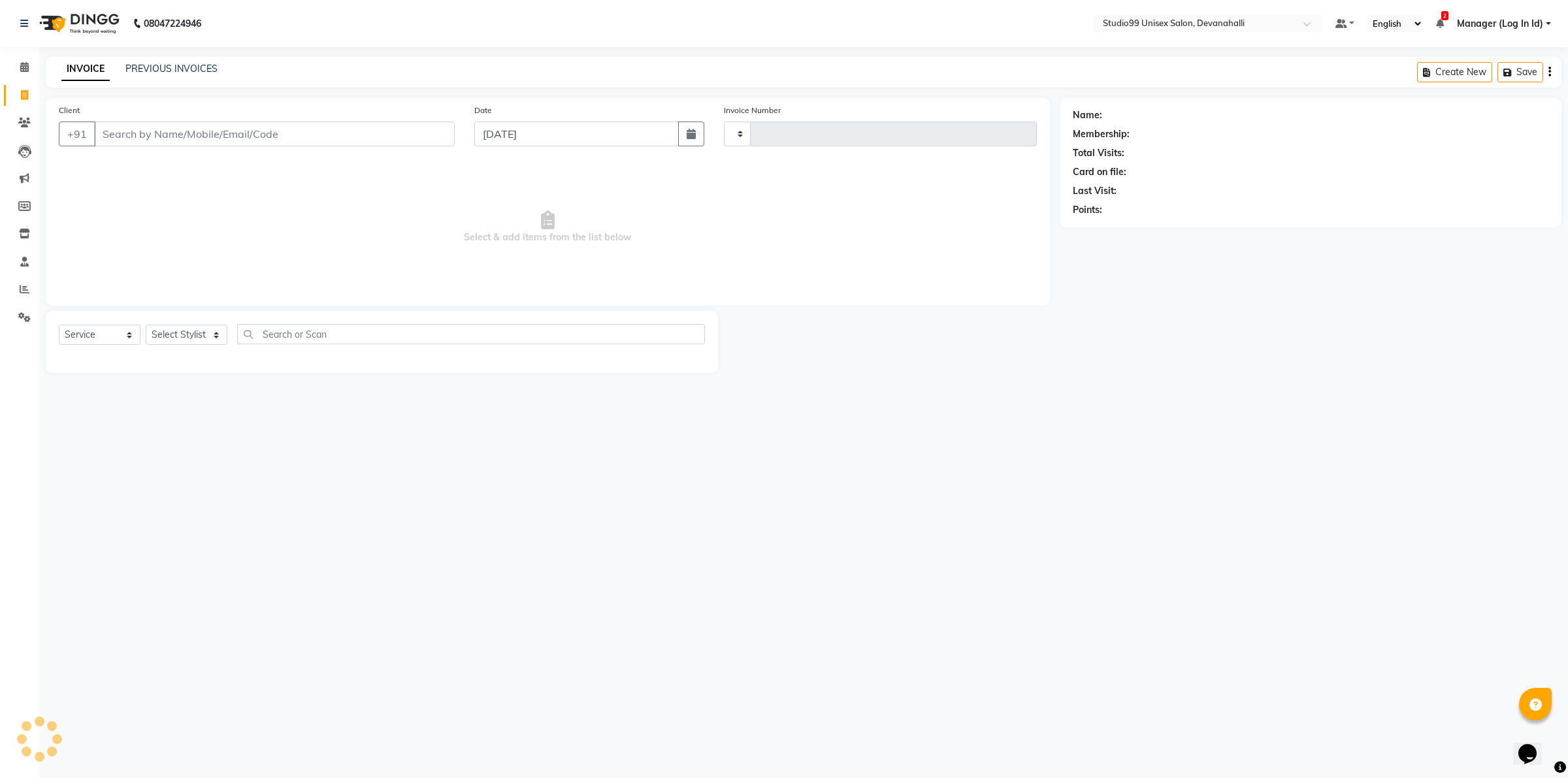
type input "2018"
select select "6467"
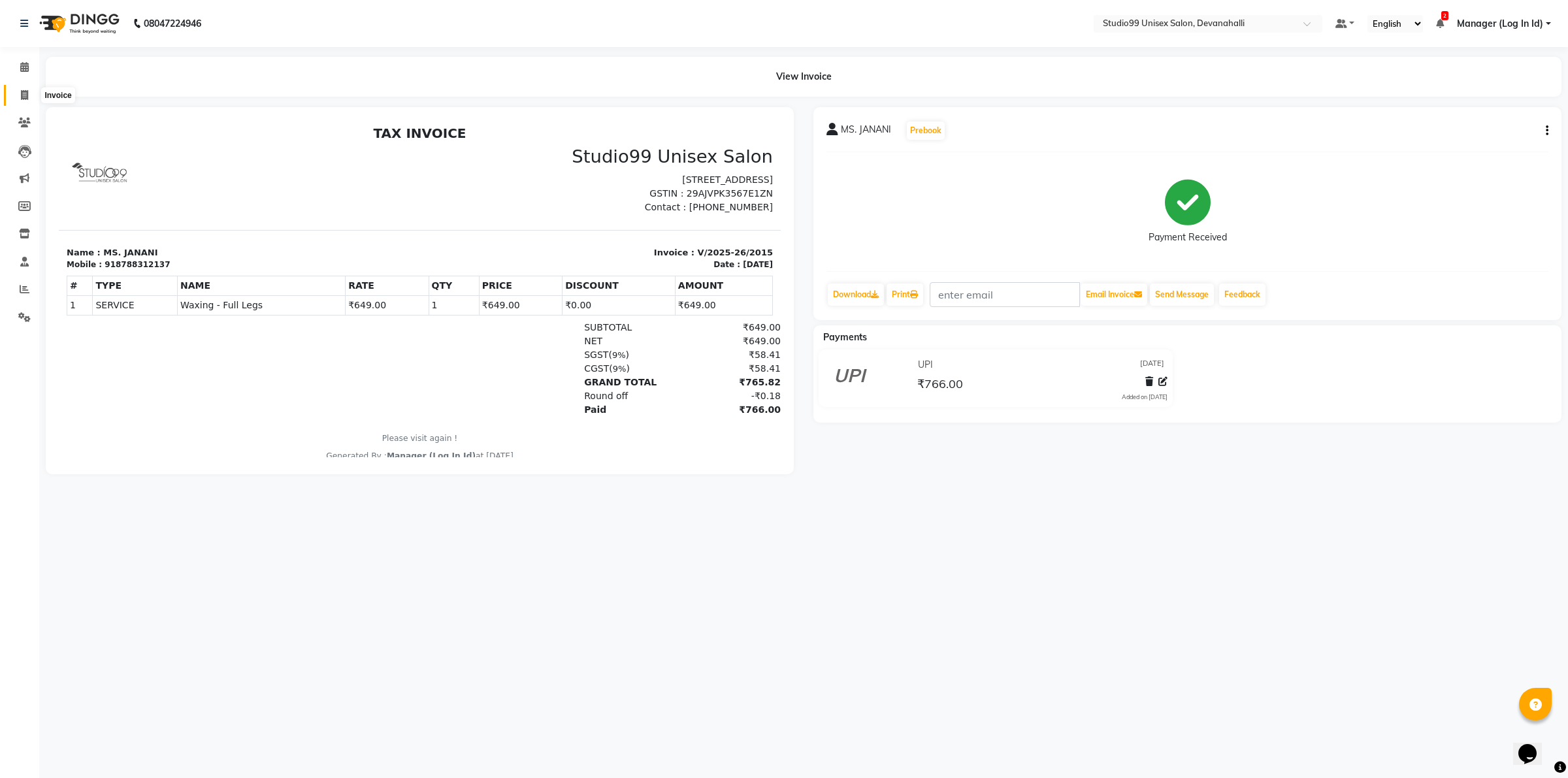
click at [27, 95] on icon at bounding box center [24, 95] width 7 height 10
select select "service"
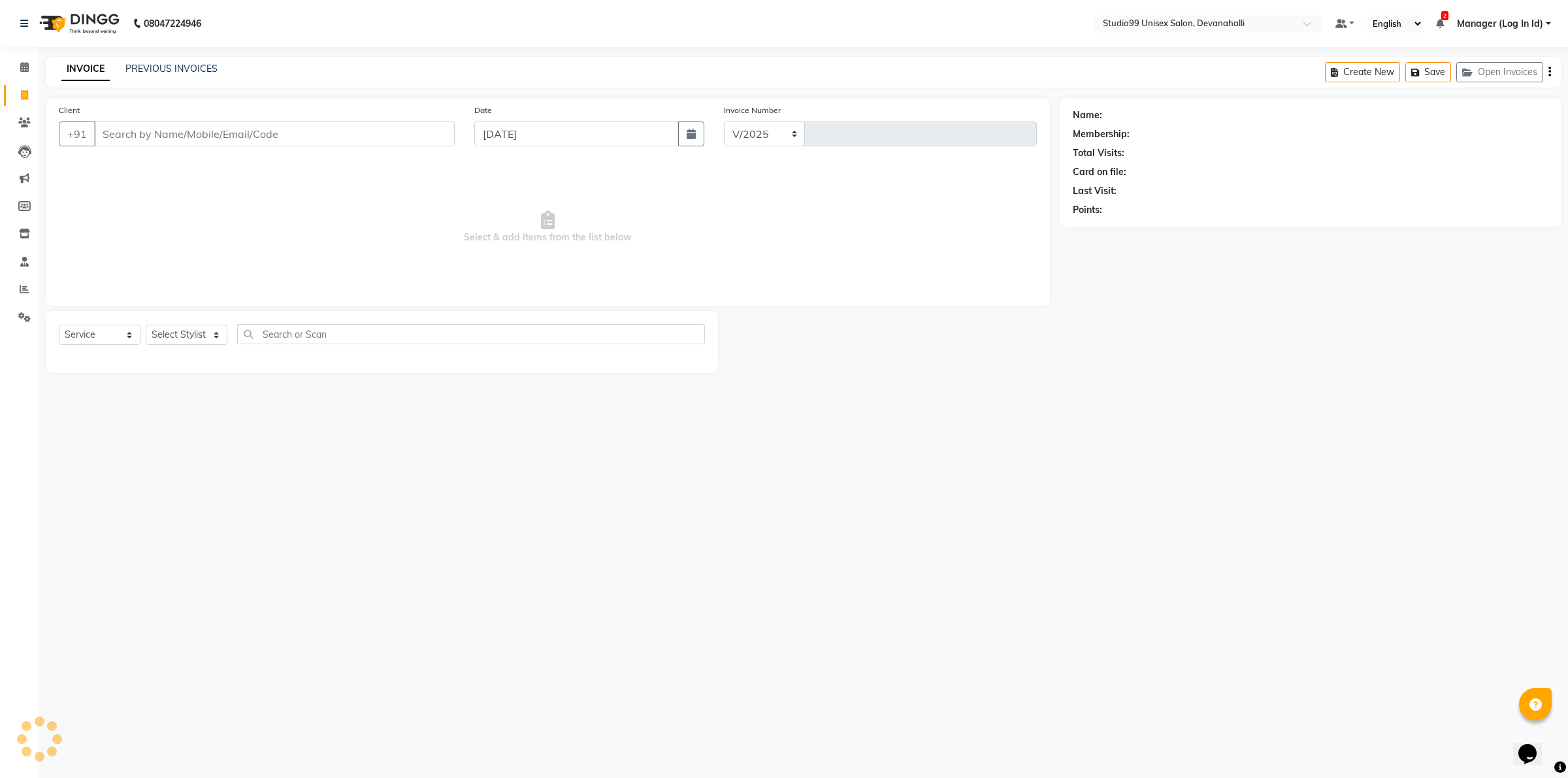
select select "6467"
type input "2016"
click at [21, 121] on icon at bounding box center [24, 123] width 12 height 10
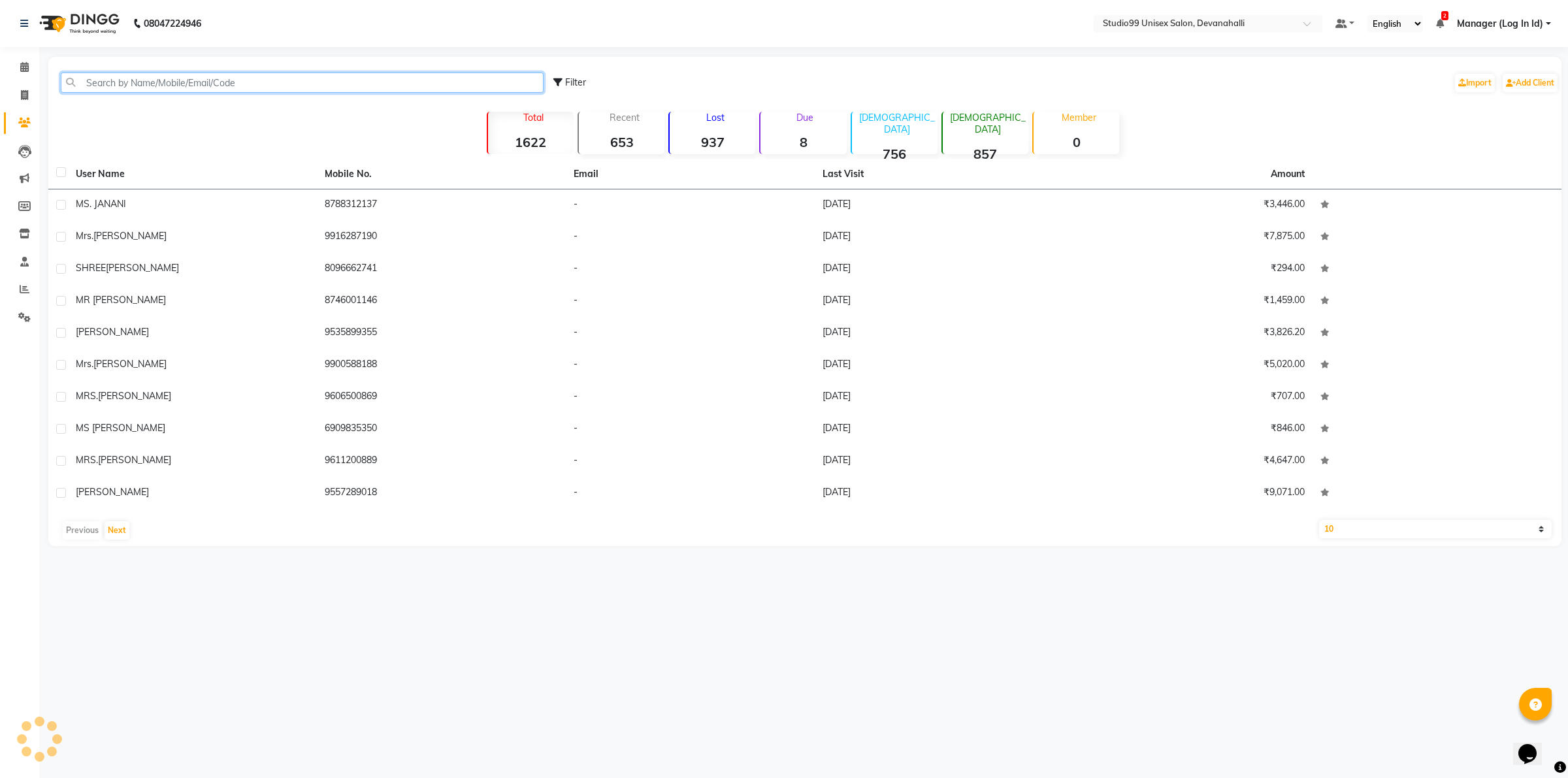
click at [178, 76] on input "text" at bounding box center [301, 83] width 483 height 20
paste input "9902963900"
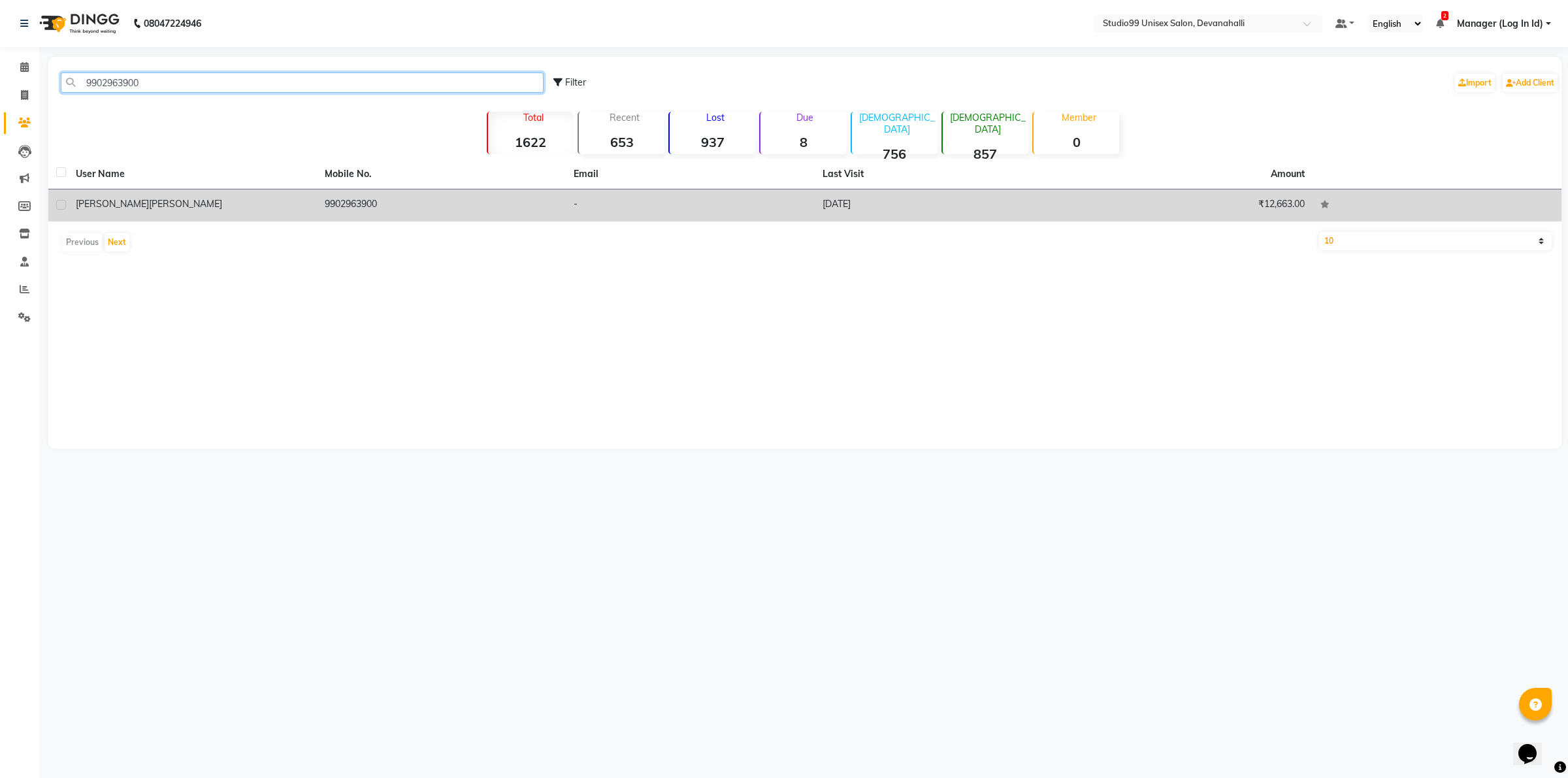
type input "9902963900"
click at [733, 212] on td "-" at bounding box center [690, 205] width 249 height 32
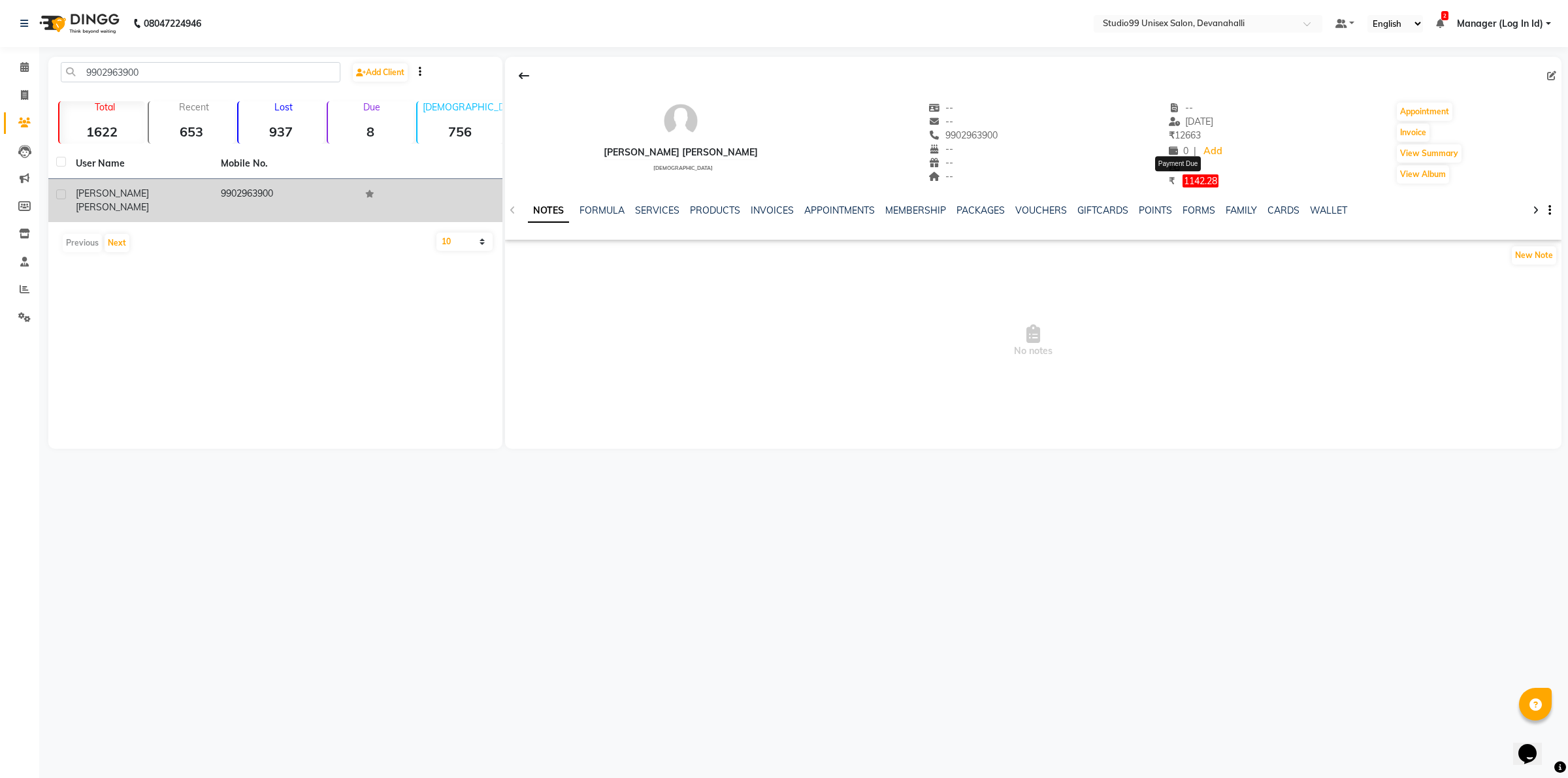
click at [1187, 177] on span "1142.28" at bounding box center [1200, 181] width 36 height 13
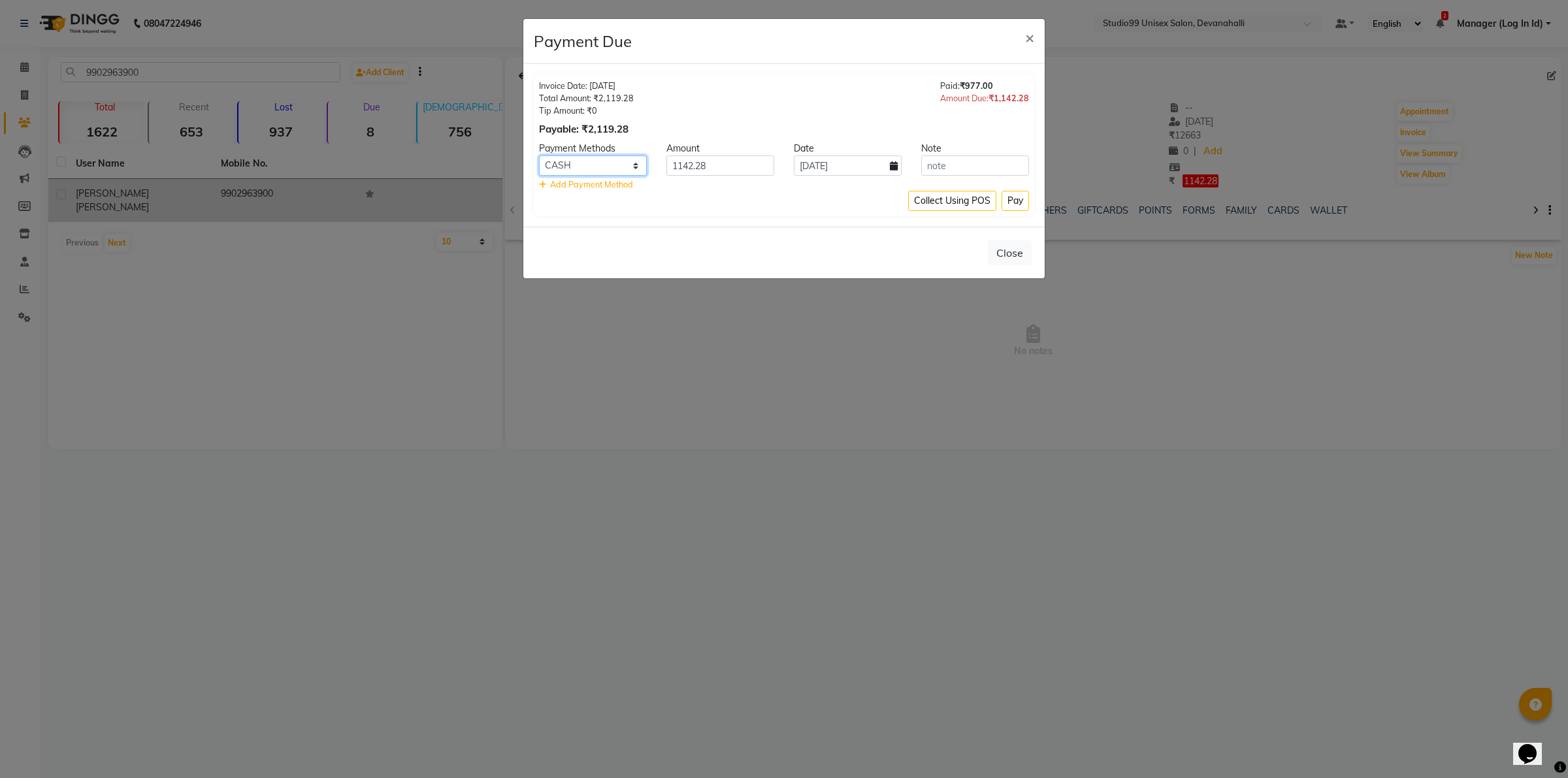
click at [612, 171] on select "CASH CARD UPI" at bounding box center [592, 165] width 108 height 20
select select "8"
click at [539, 155] on select "CASH CARD UPI" at bounding box center [592, 165] width 108 height 20
click at [1014, 200] on button "Pay" at bounding box center [1015, 201] width 27 height 20
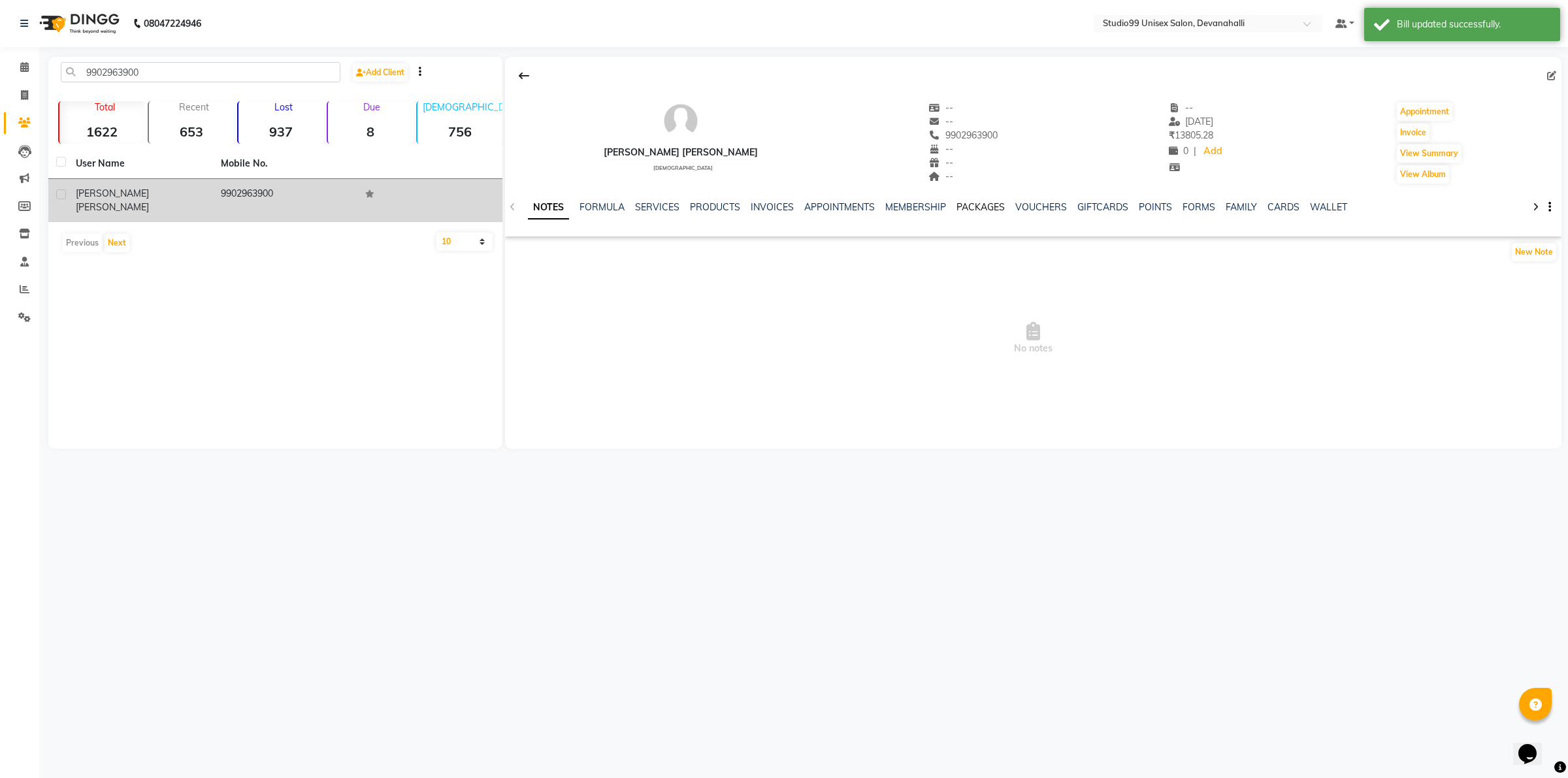
click at [965, 209] on link "PACKAGES" at bounding box center [981, 207] width 48 height 11
click at [976, 206] on link "VOUCHERS" at bounding box center [977, 207] width 51 height 11
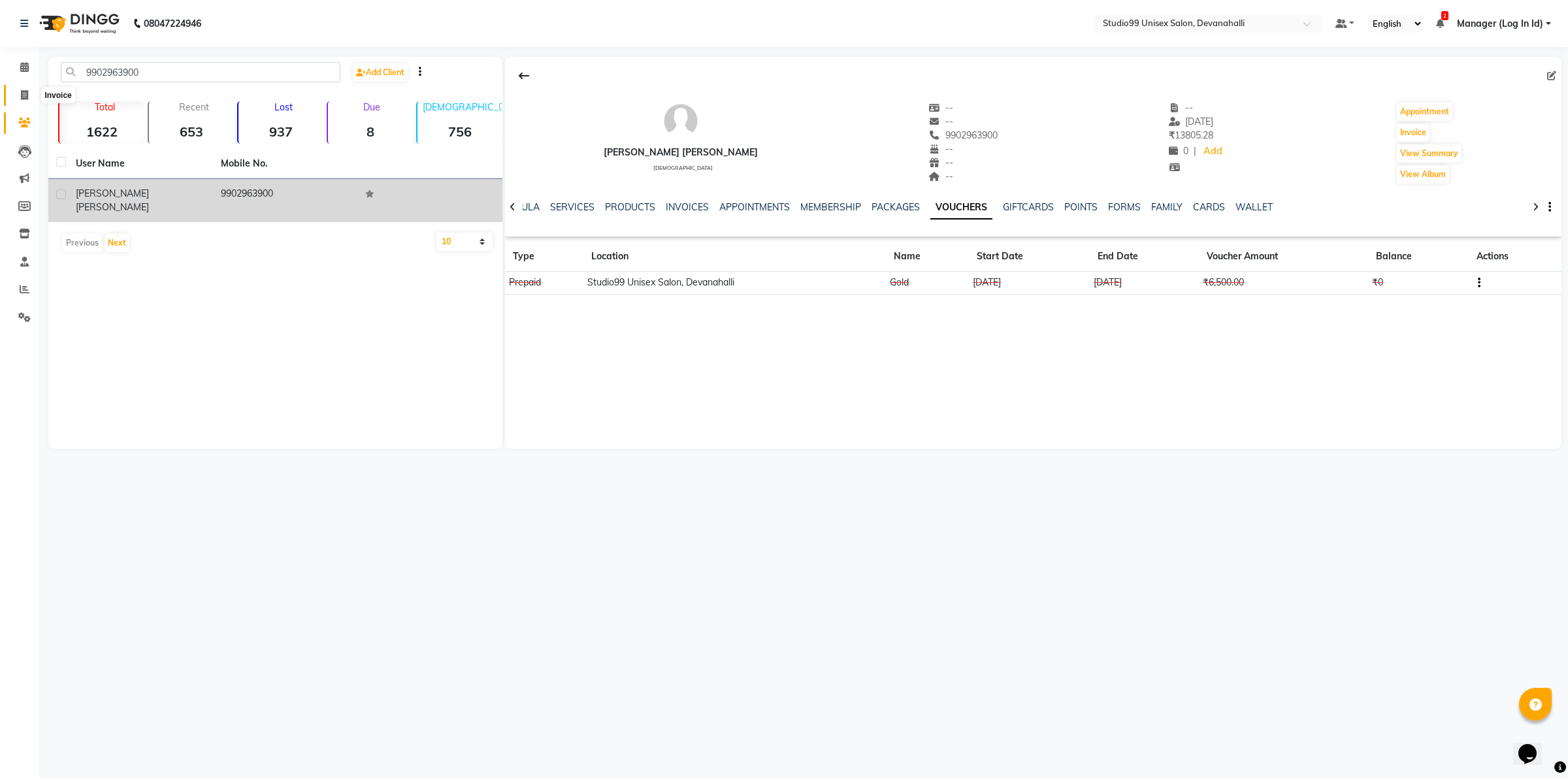
click at [16, 95] on span at bounding box center [24, 95] width 23 height 15
select select "service"
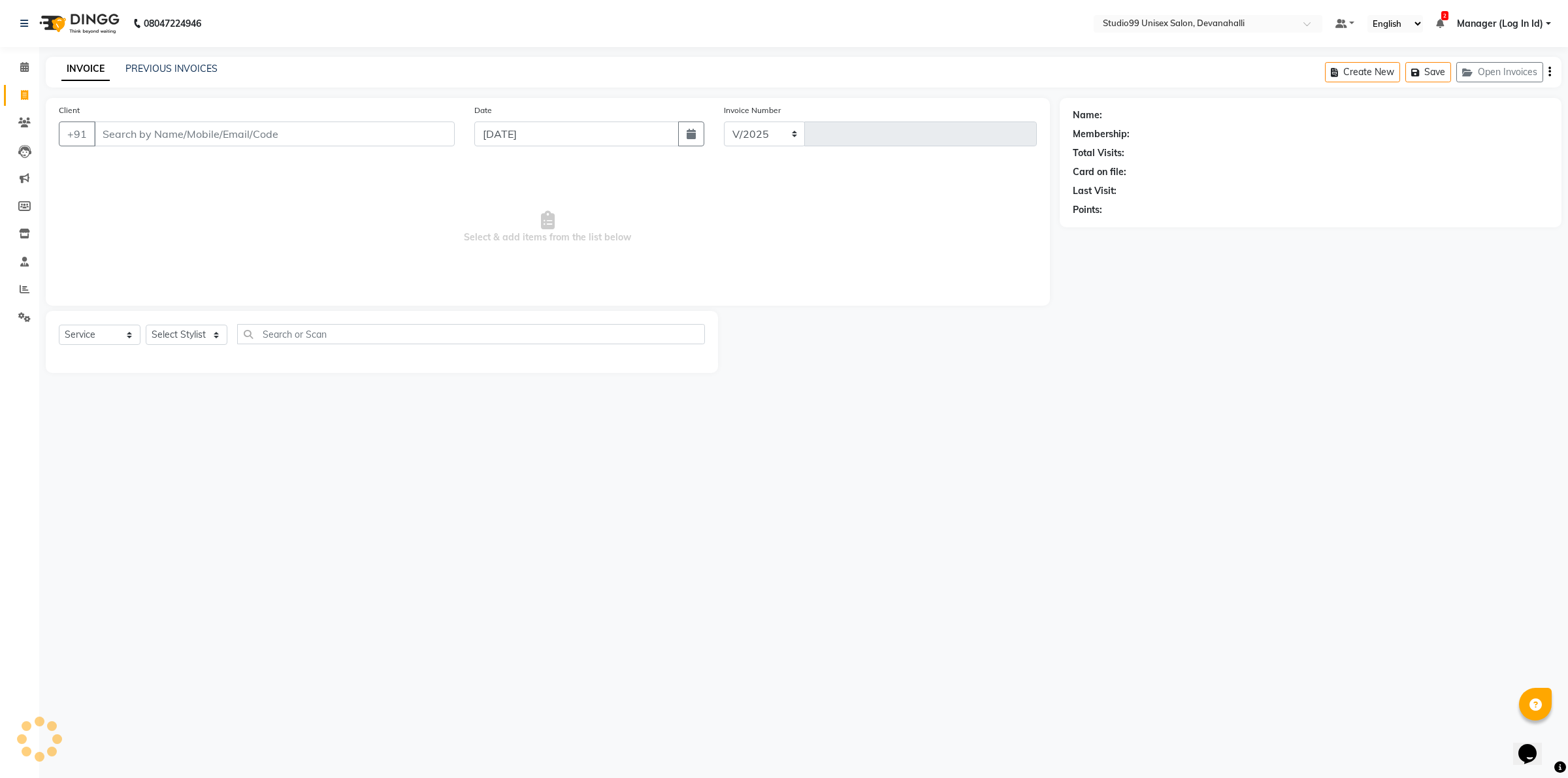
select select "6467"
type input "2016"
